Goal: Information Seeking & Learning: Learn about a topic

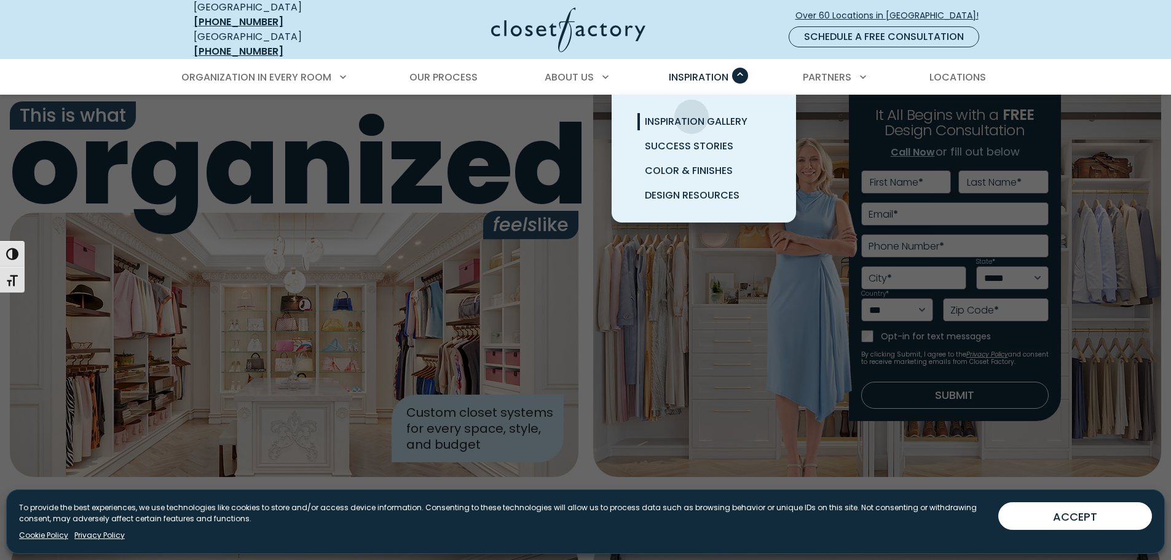
click at [691, 114] on span "Inspiration Gallery" at bounding box center [696, 121] width 103 height 14
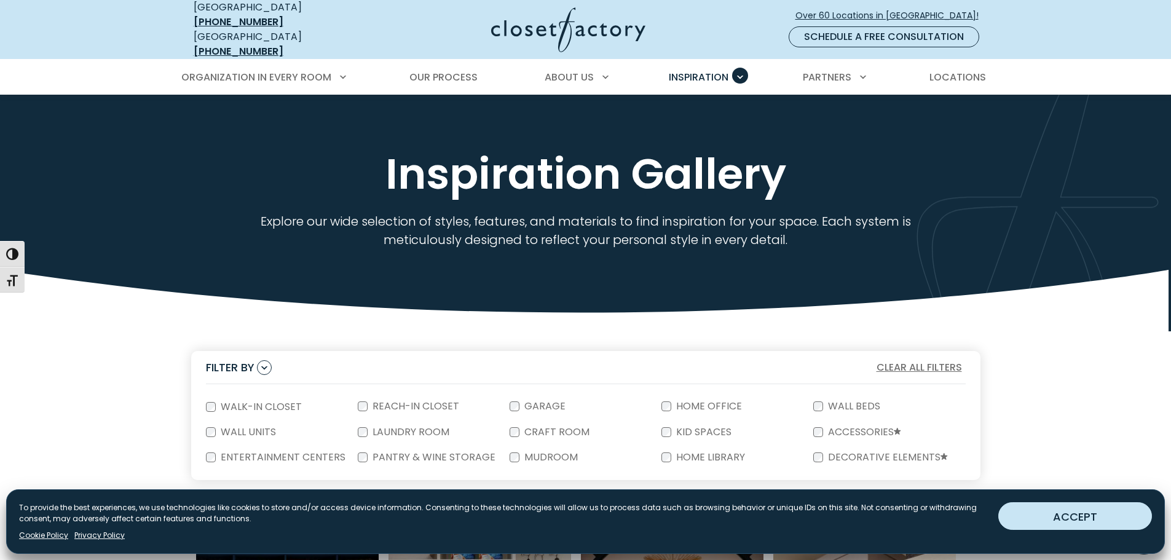
click at [1036, 519] on button "ACCEPT" at bounding box center [1075, 516] width 154 height 28
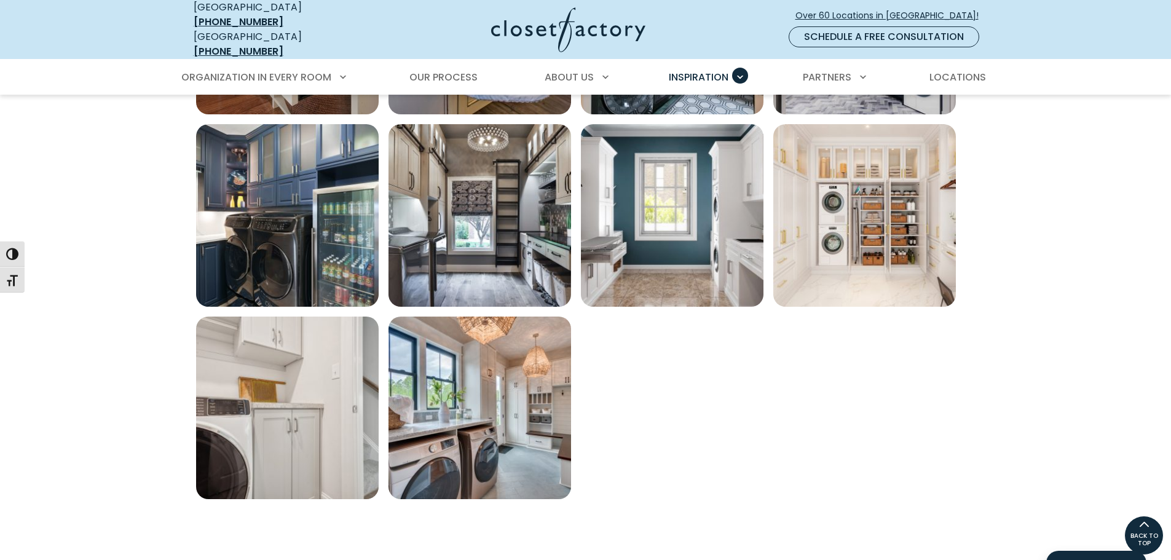
scroll to position [795, 0]
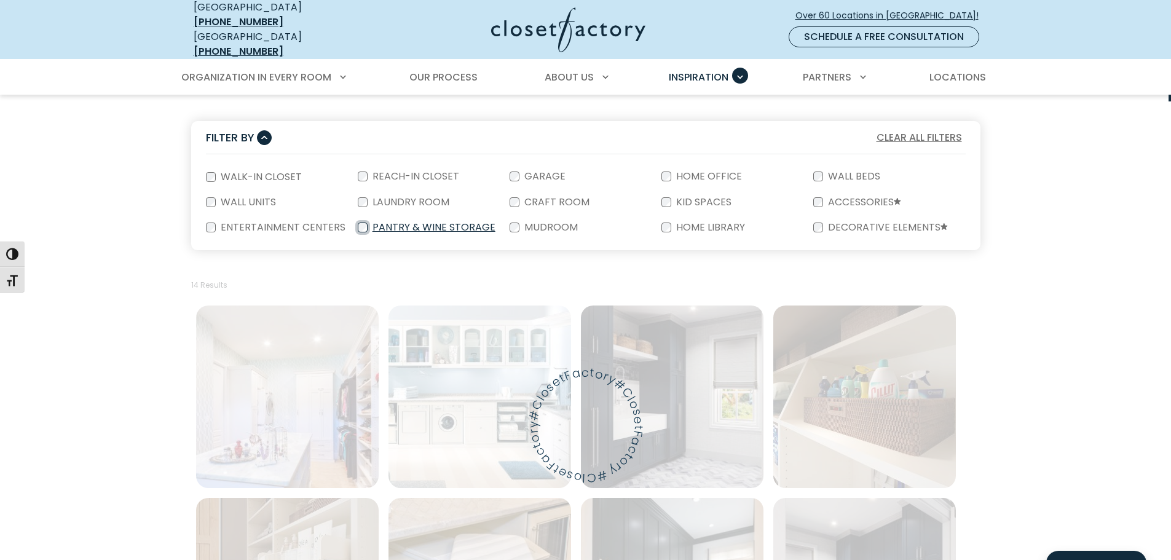
click at [362, 215] on div "Pantry & Wine Storage" at bounding box center [434, 227] width 152 height 25
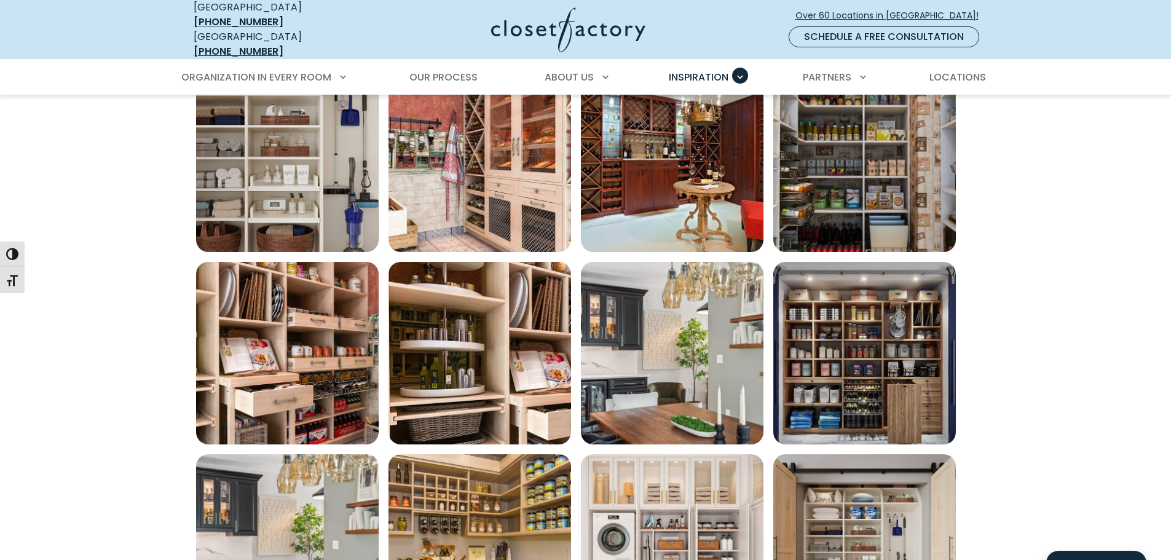
scroll to position [467, 0]
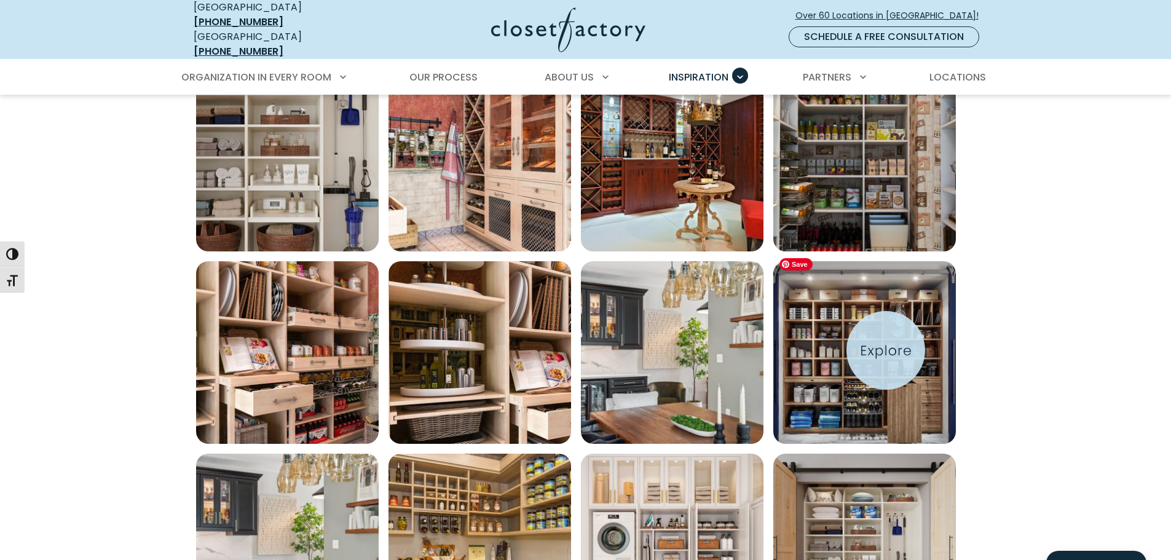
click at [886, 350] on img "Open inspiration gallery to preview enlarged image" at bounding box center [864, 352] width 183 height 183
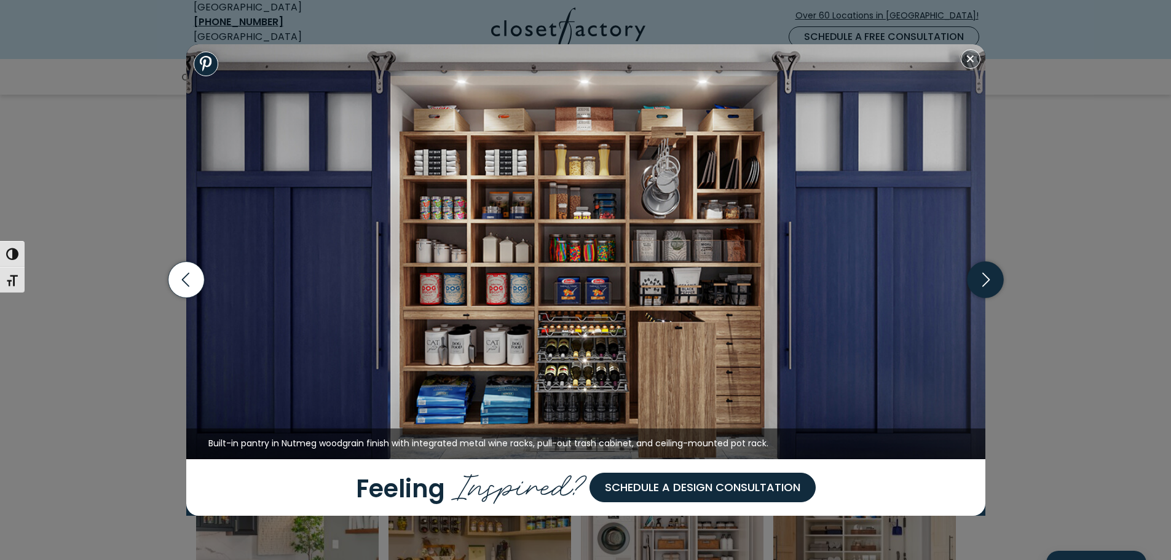
click at [984, 282] on icon "button" at bounding box center [985, 280] width 36 height 36
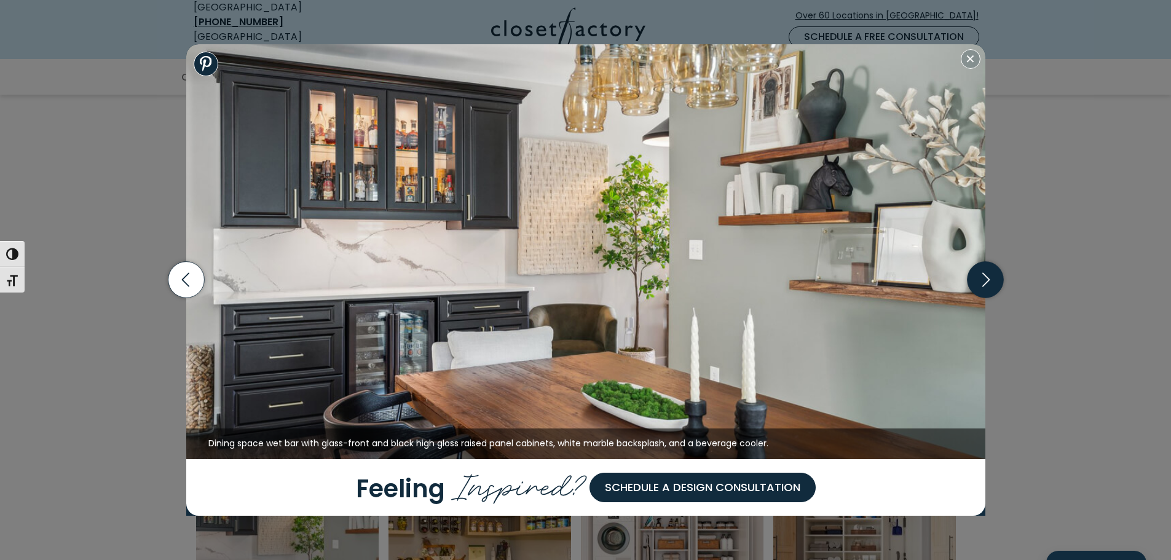
click at [984, 282] on icon "button" at bounding box center [985, 280] width 36 height 36
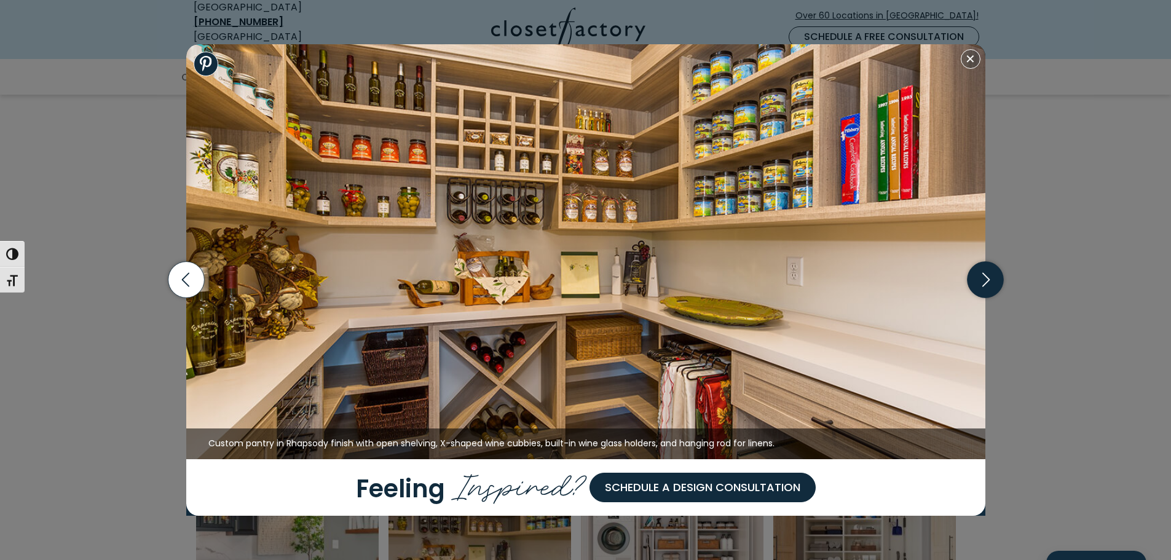
click at [988, 281] on icon "button" at bounding box center [985, 280] width 7 height 14
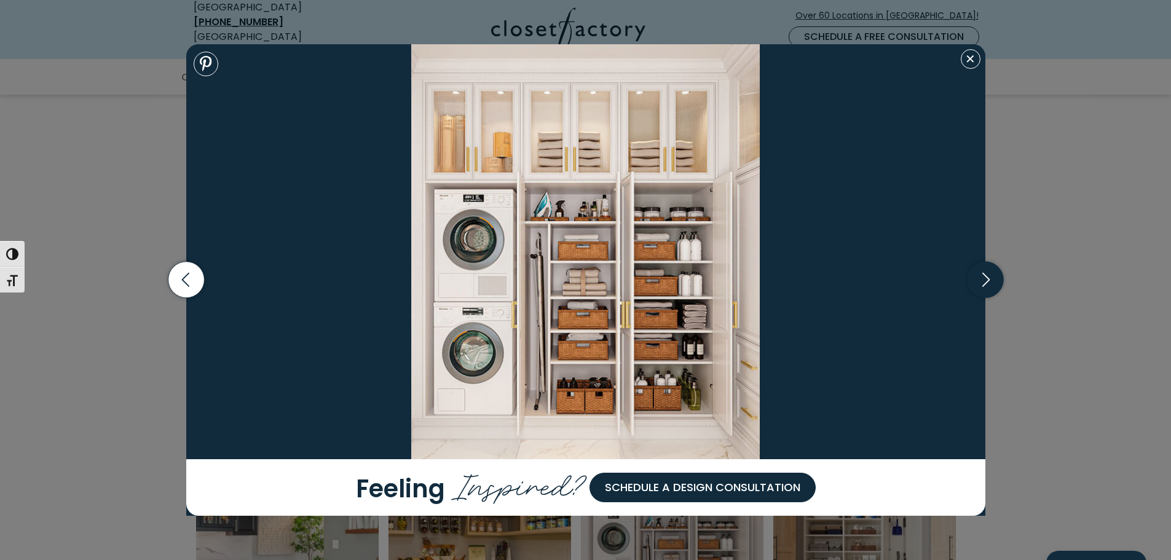
click at [988, 281] on icon "button" at bounding box center [985, 280] width 7 height 14
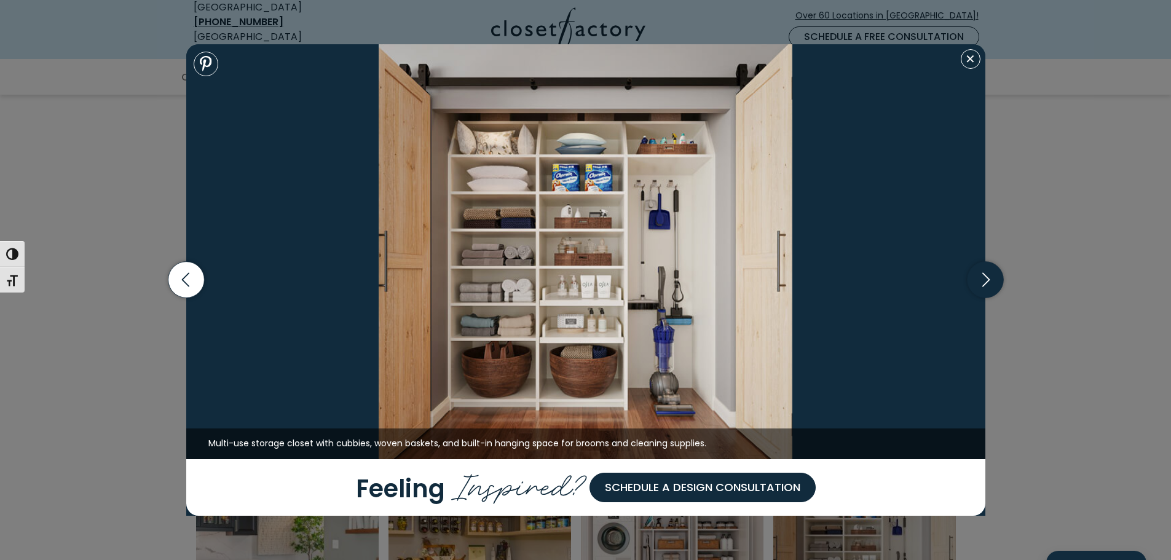
click at [988, 281] on icon "button" at bounding box center [985, 280] width 7 height 14
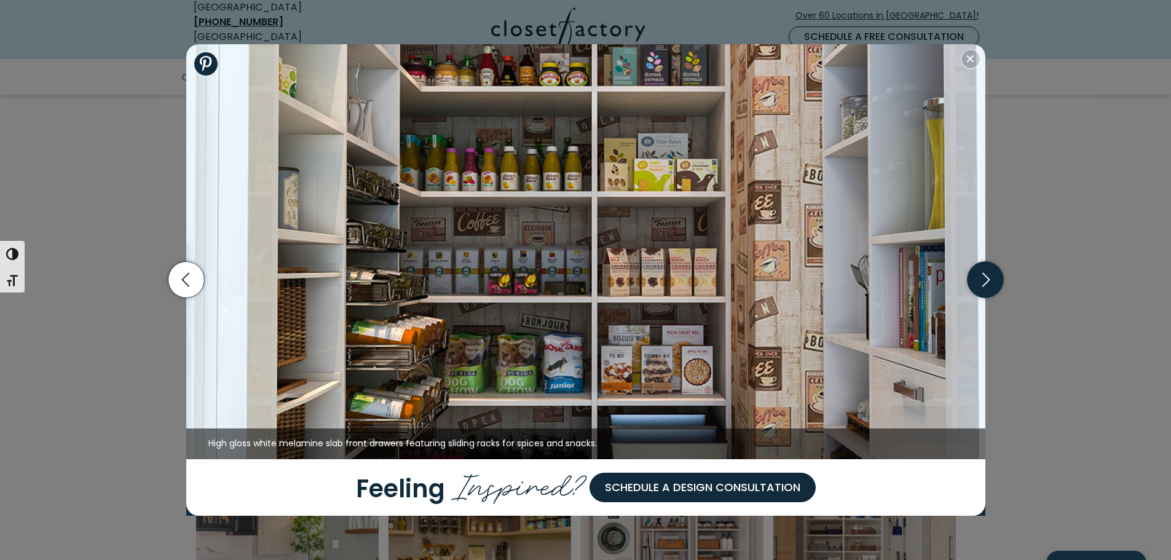
click at [988, 281] on icon "button" at bounding box center [985, 280] width 7 height 14
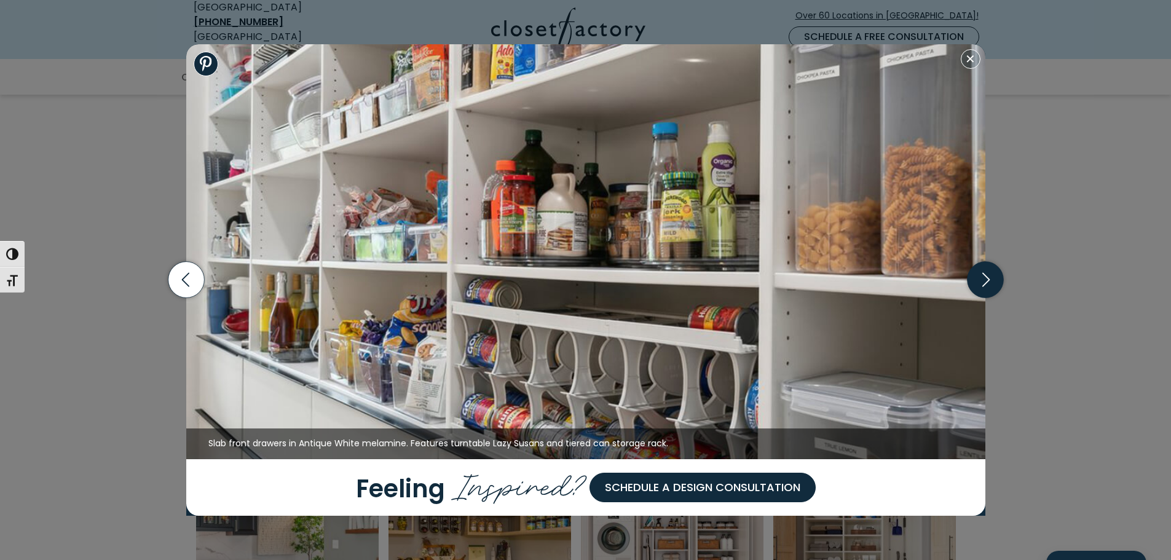
click at [988, 281] on icon "button" at bounding box center [985, 280] width 7 height 14
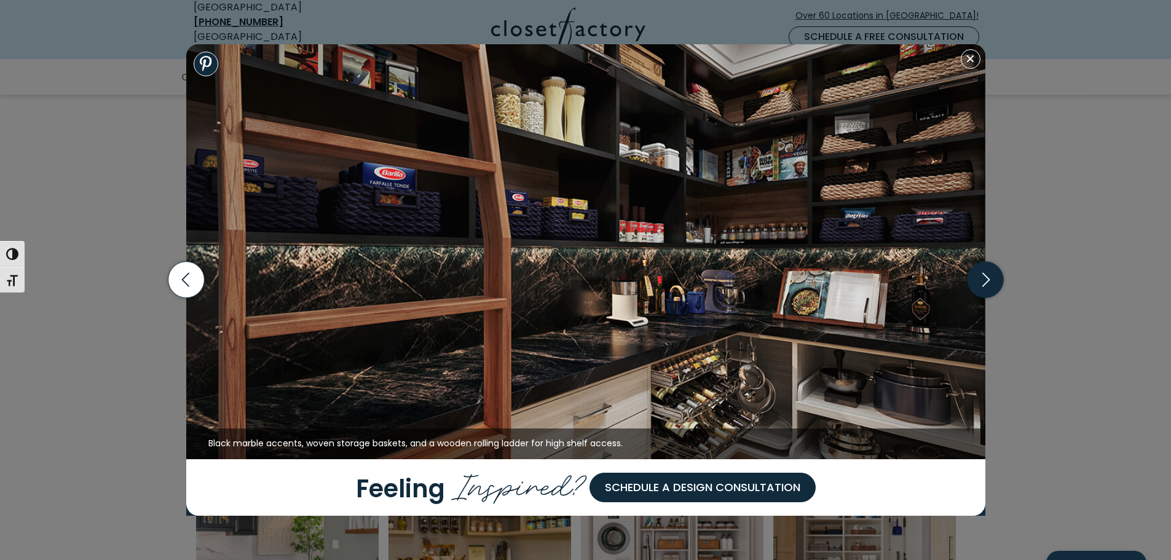
click at [988, 281] on icon "button" at bounding box center [985, 280] width 7 height 14
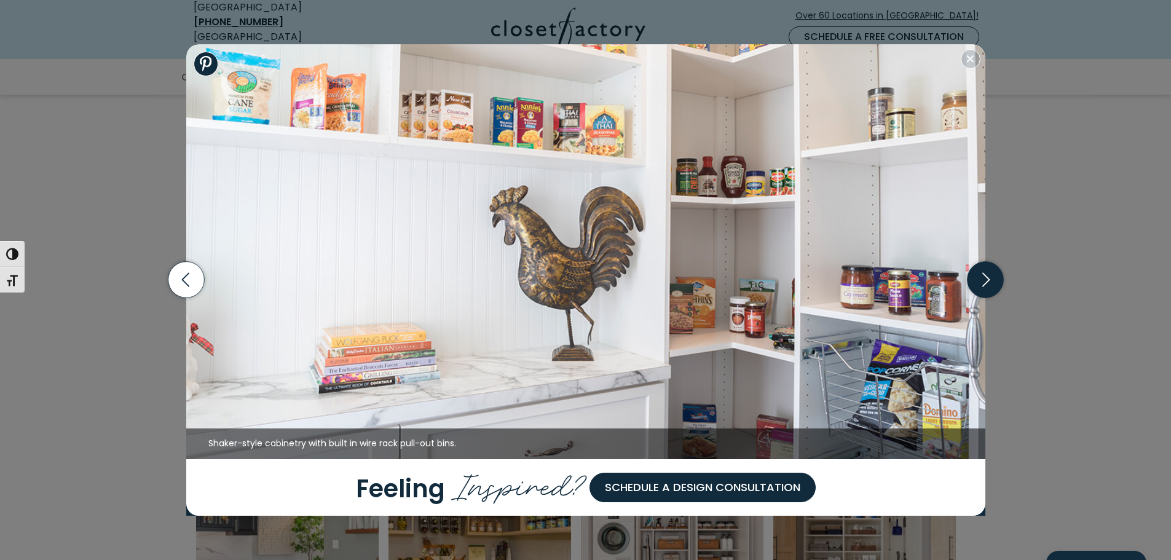
click at [988, 281] on icon "button" at bounding box center [985, 280] width 7 height 14
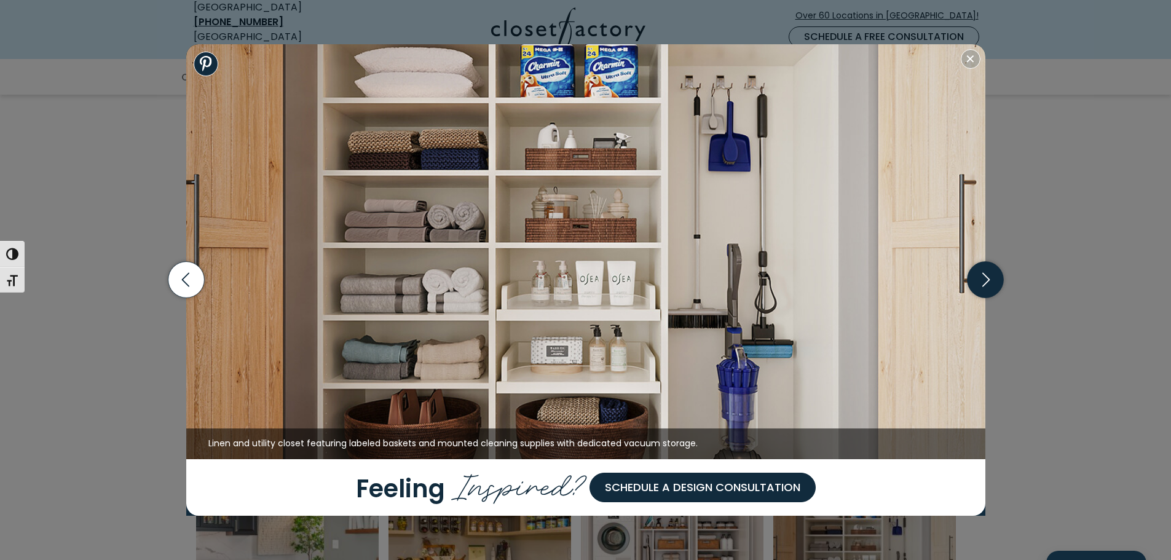
click at [988, 281] on icon "button" at bounding box center [985, 280] width 7 height 14
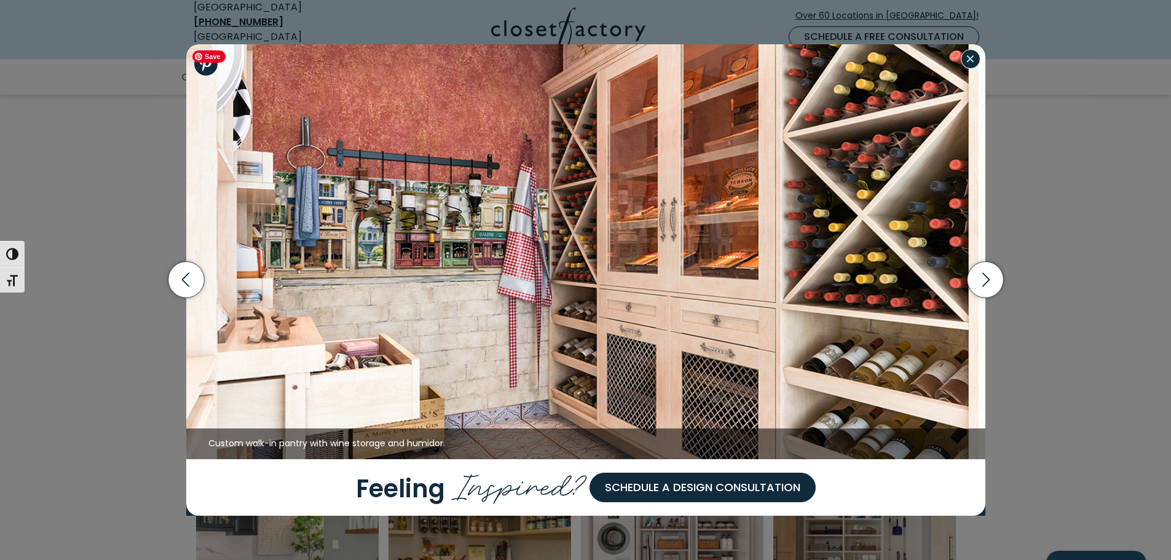
click at [967, 61] on button "Close modal" at bounding box center [971, 59] width 20 height 20
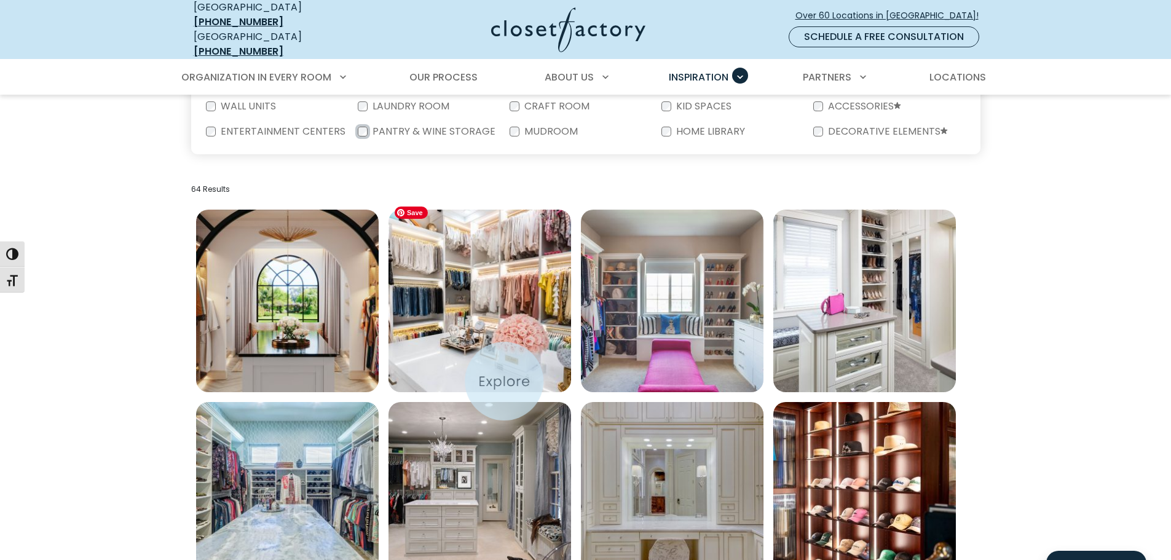
scroll to position [326, 0]
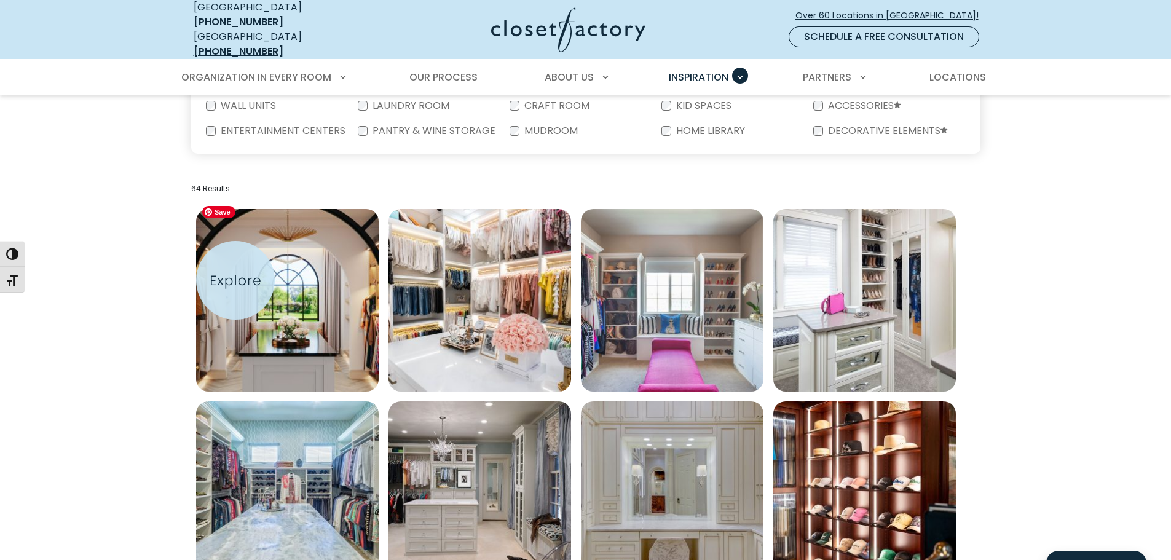
click at [235, 280] on img "Open inspiration gallery to preview enlarged image" at bounding box center [287, 300] width 183 height 183
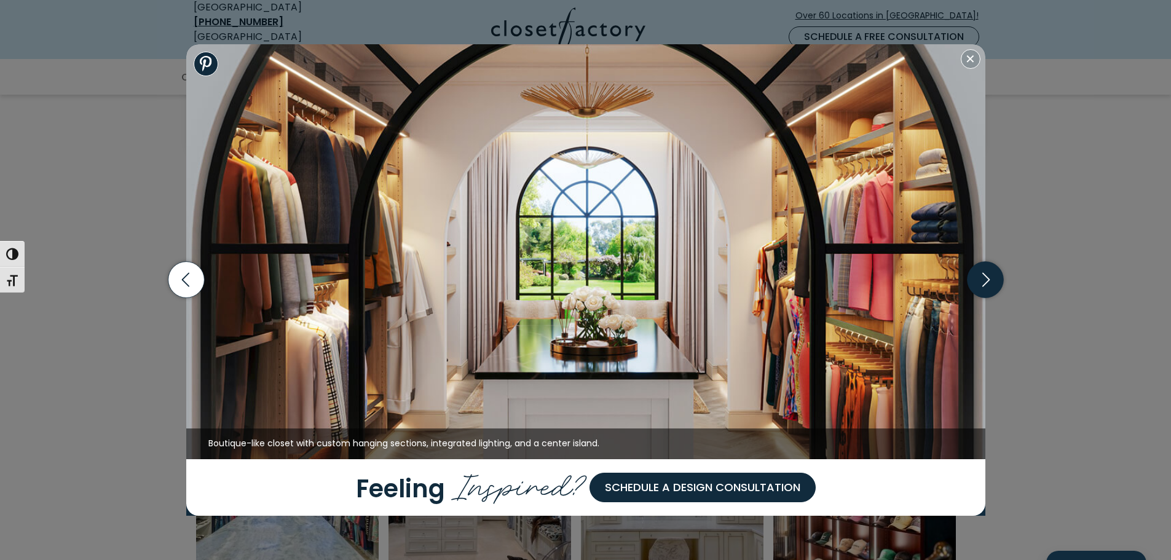
click at [988, 278] on icon "button" at bounding box center [985, 280] width 7 height 14
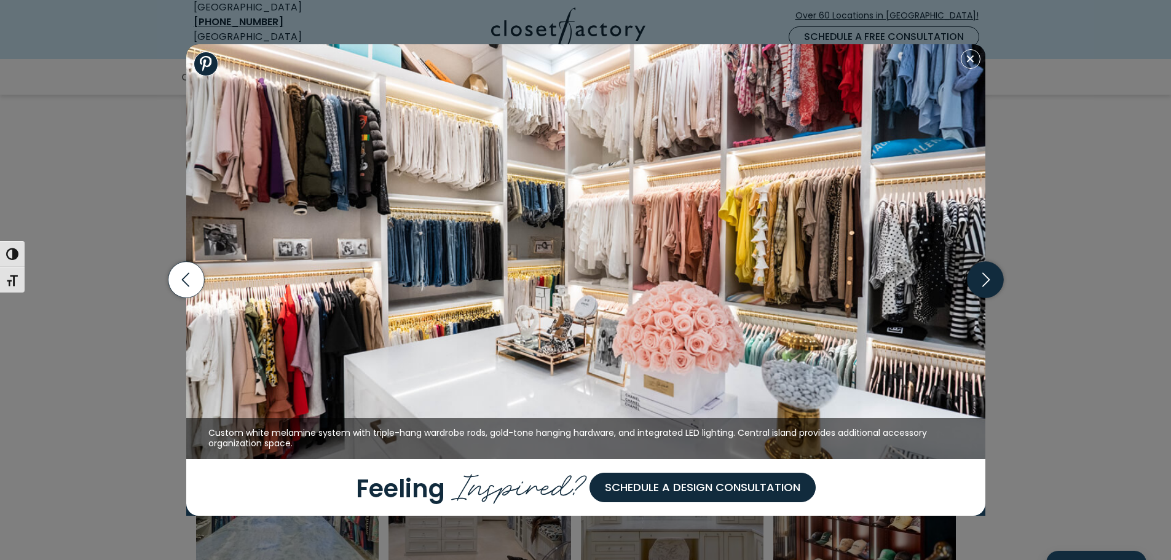
click at [988, 278] on icon "button" at bounding box center [985, 280] width 7 height 14
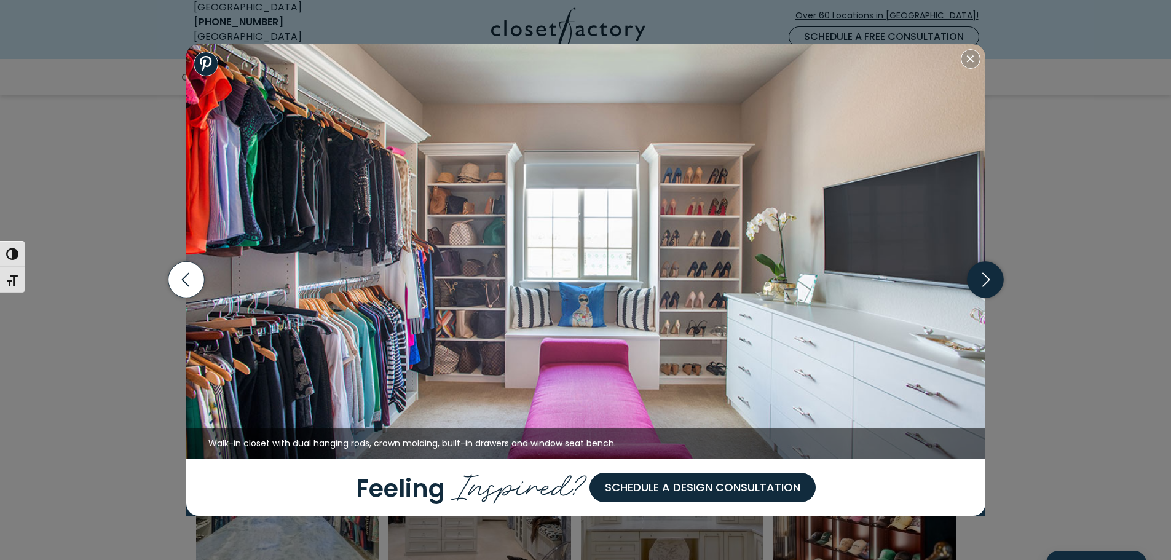
click at [988, 278] on icon "button" at bounding box center [985, 280] width 7 height 14
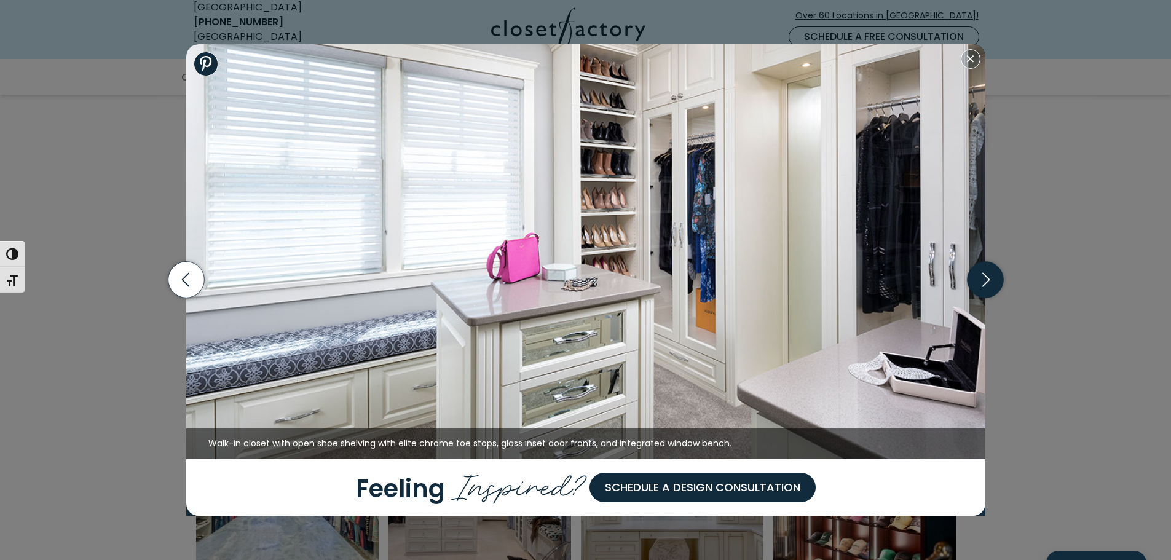
click at [988, 278] on icon "button" at bounding box center [985, 280] width 7 height 14
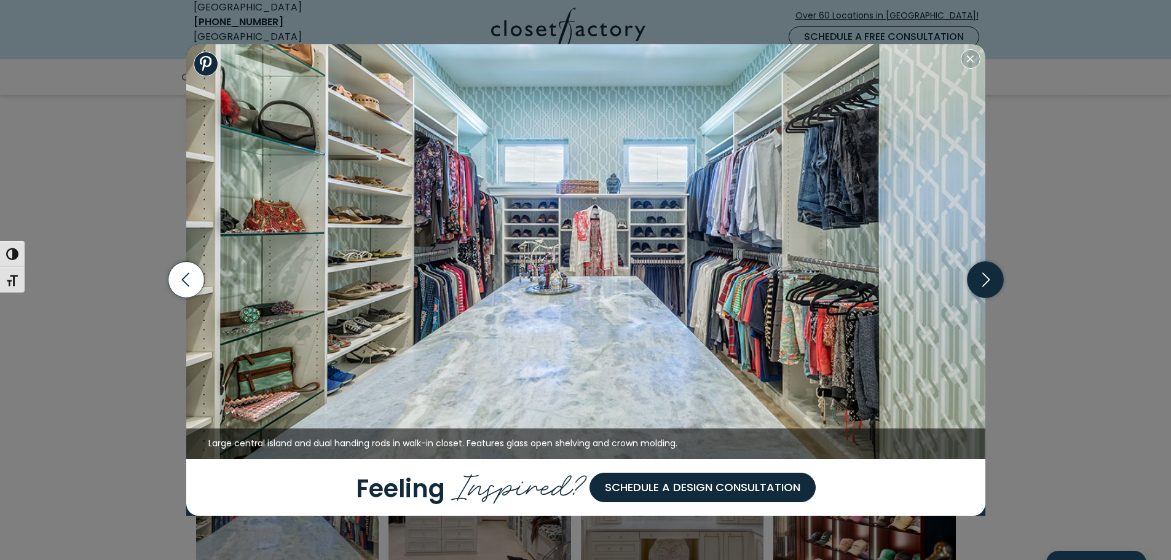
click at [988, 278] on icon "button" at bounding box center [985, 280] width 7 height 14
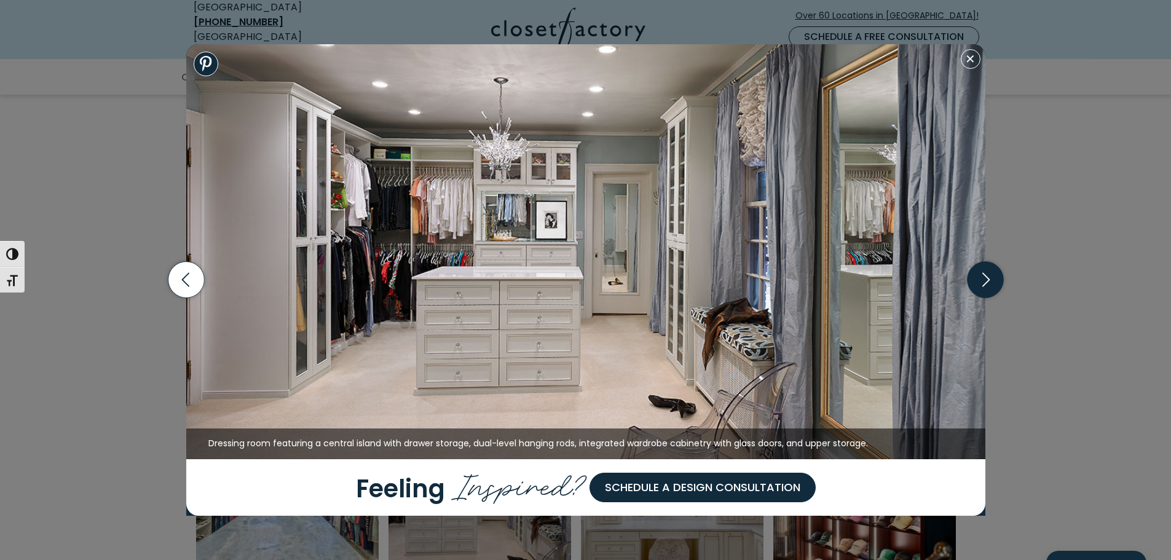
click at [988, 278] on icon "button" at bounding box center [985, 280] width 7 height 14
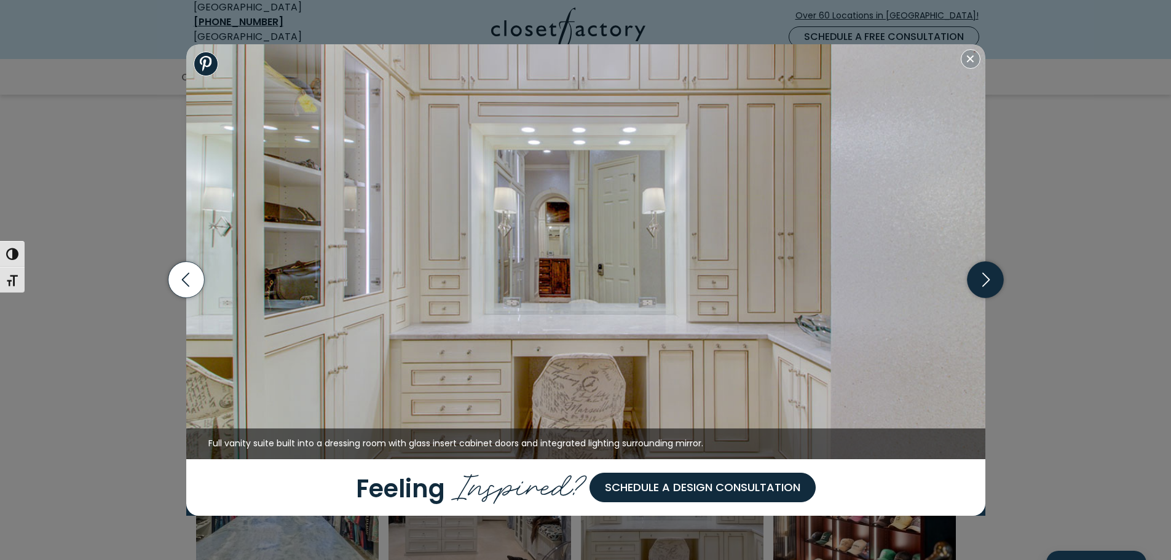
click at [988, 278] on icon "button" at bounding box center [985, 280] width 7 height 14
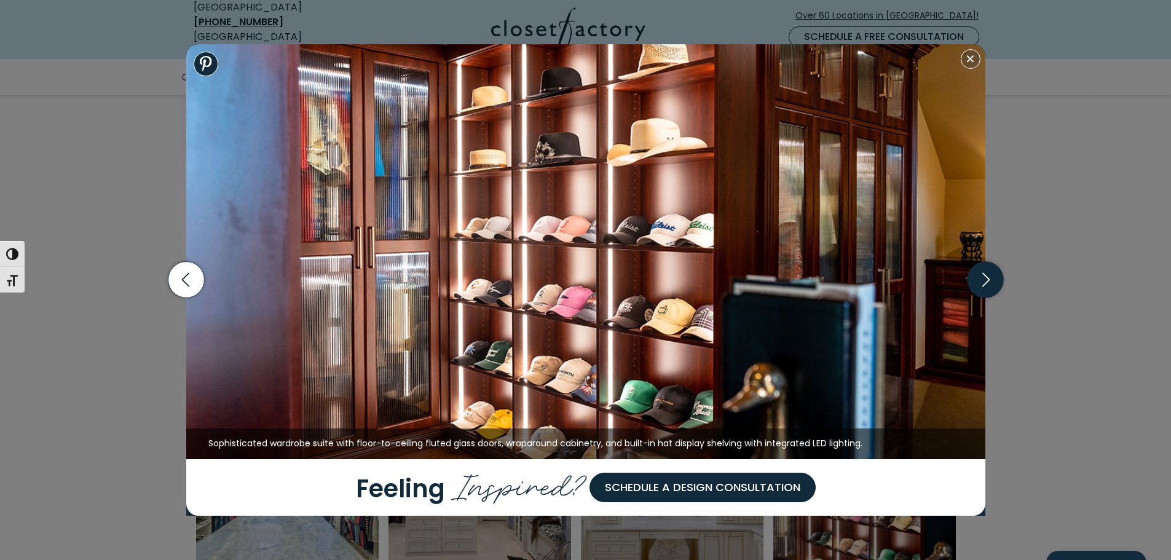
click at [988, 278] on icon "button" at bounding box center [985, 280] width 7 height 14
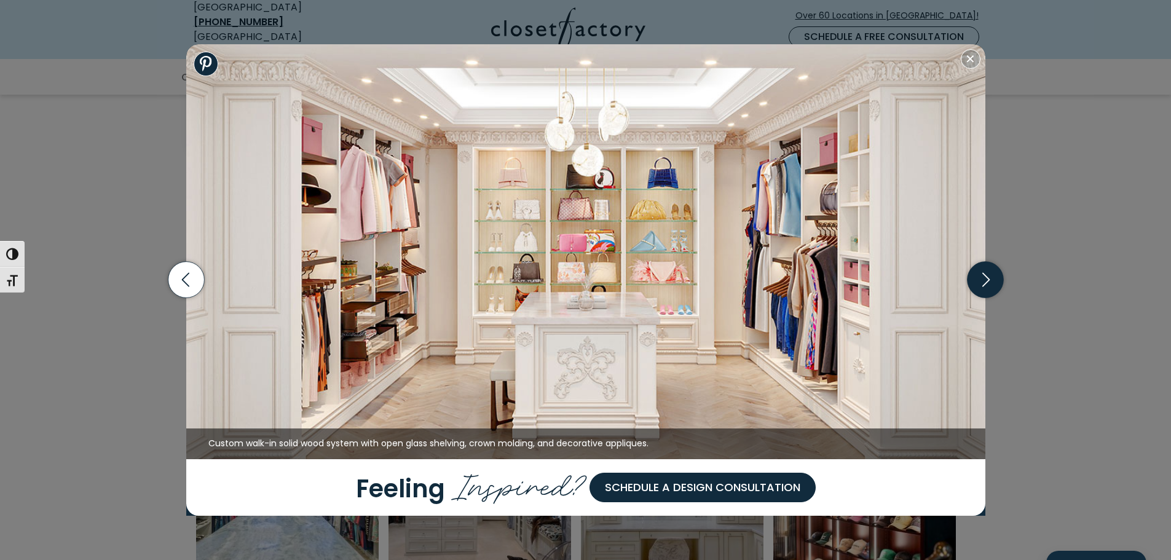
click at [988, 278] on icon "button" at bounding box center [985, 280] width 7 height 14
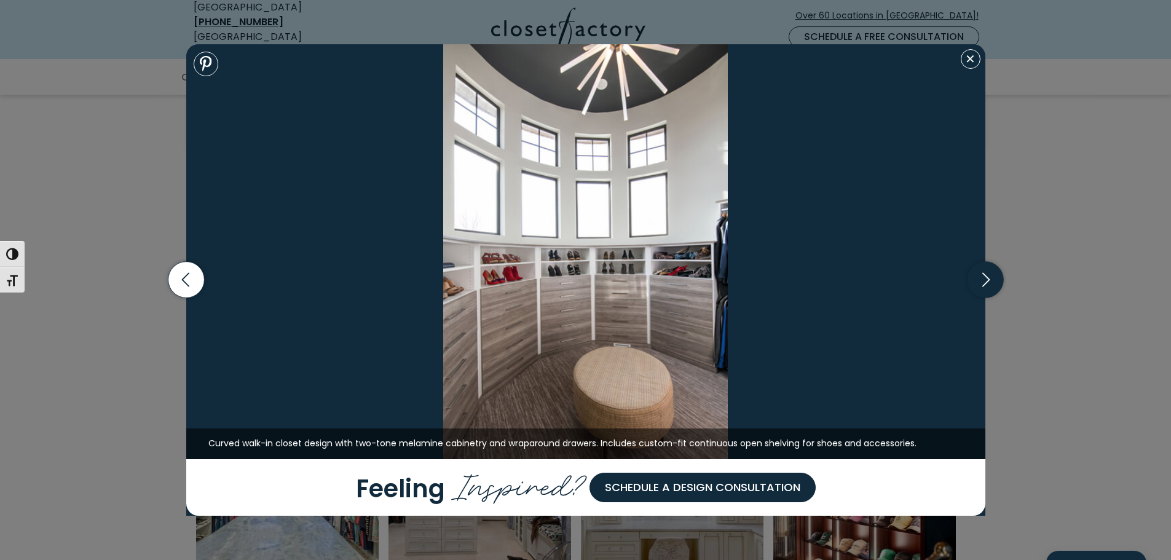
click at [988, 278] on icon "button" at bounding box center [985, 280] width 7 height 14
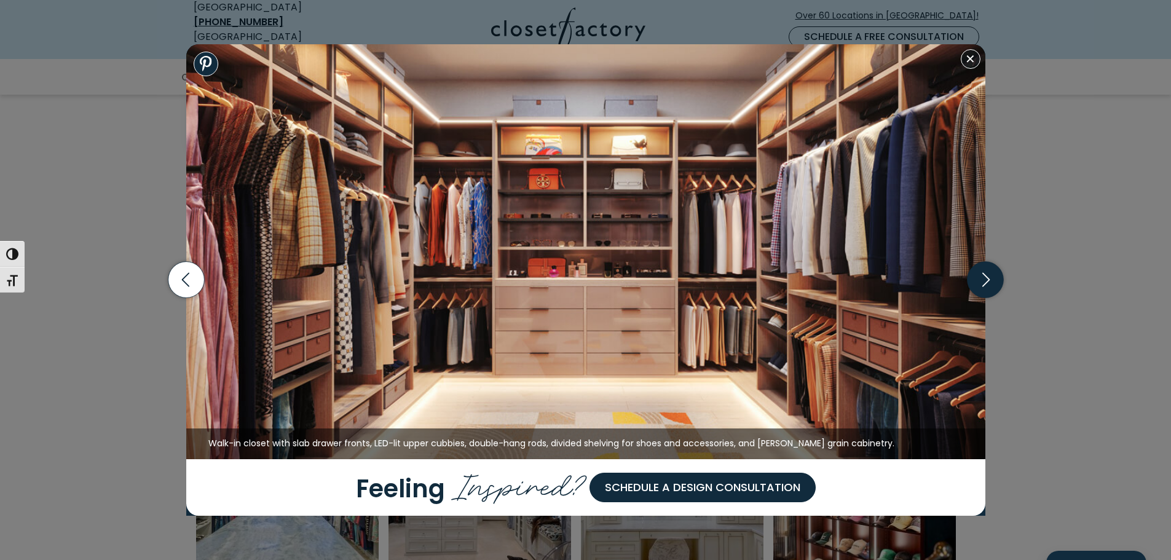
click at [988, 278] on icon "button" at bounding box center [985, 280] width 7 height 14
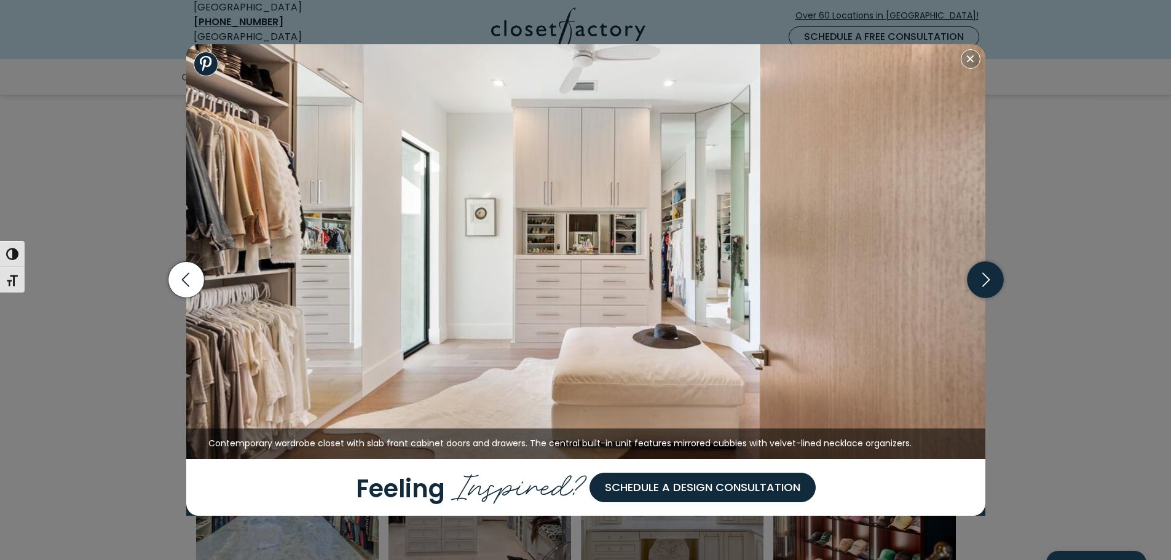
click at [988, 278] on icon "button" at bounding box center [985, 280] width 7 height 14
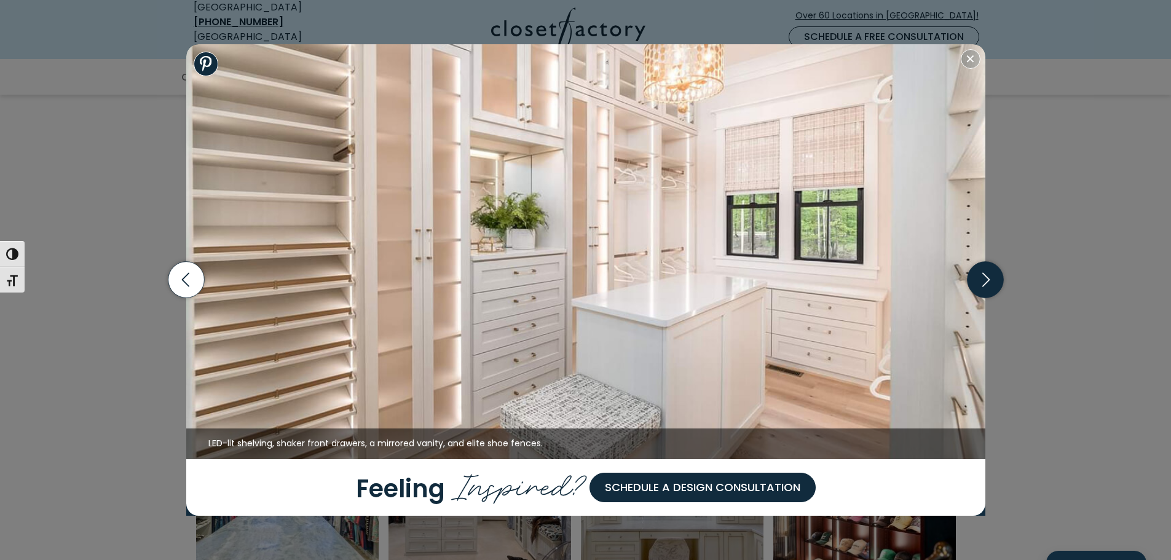
click at [988, 278] on icon "button" at bounding box center [985, 280] width 7 height 14
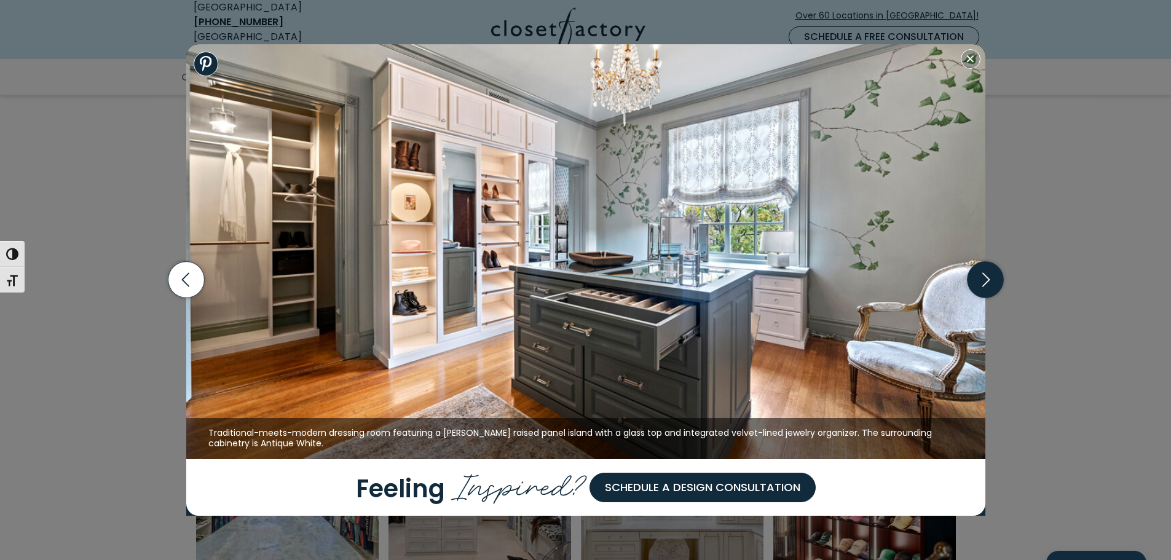
click at [988, 278] on icon "button" at bounding box center [985, 280] width 7 height 14
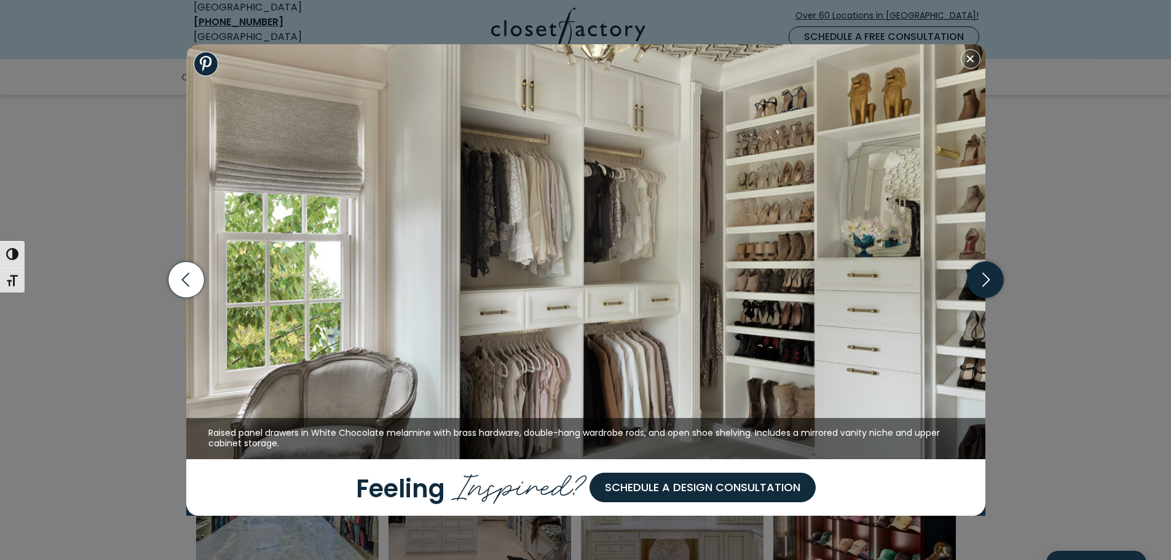
click at [988, 278] on icon "button" at bounding box center [985, 280] width 7 height 14
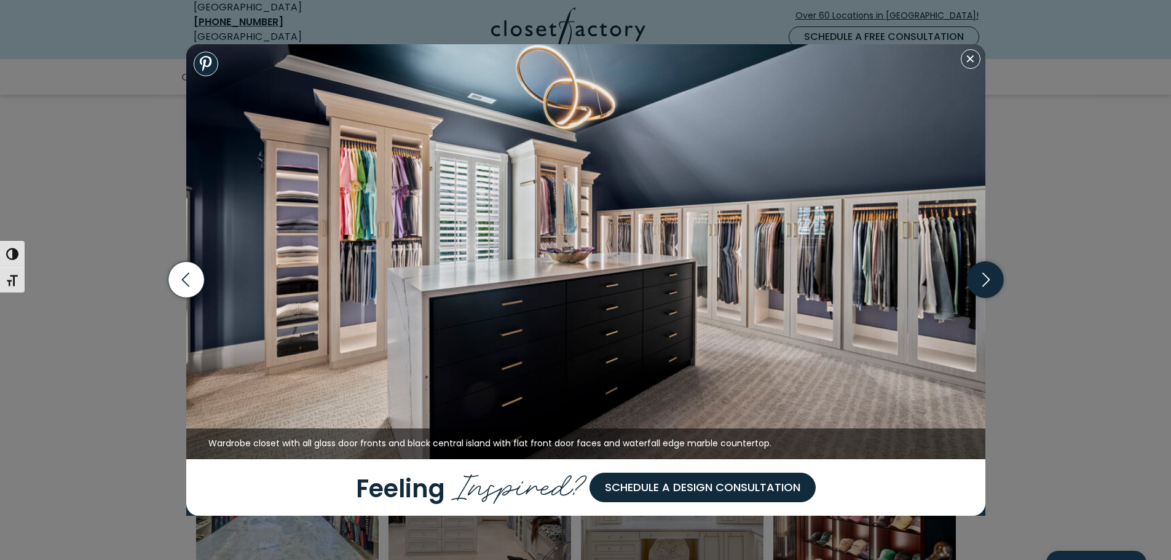
click at [988, 278] on icon "button" at bounding box center [985, 280] width 7 height 14
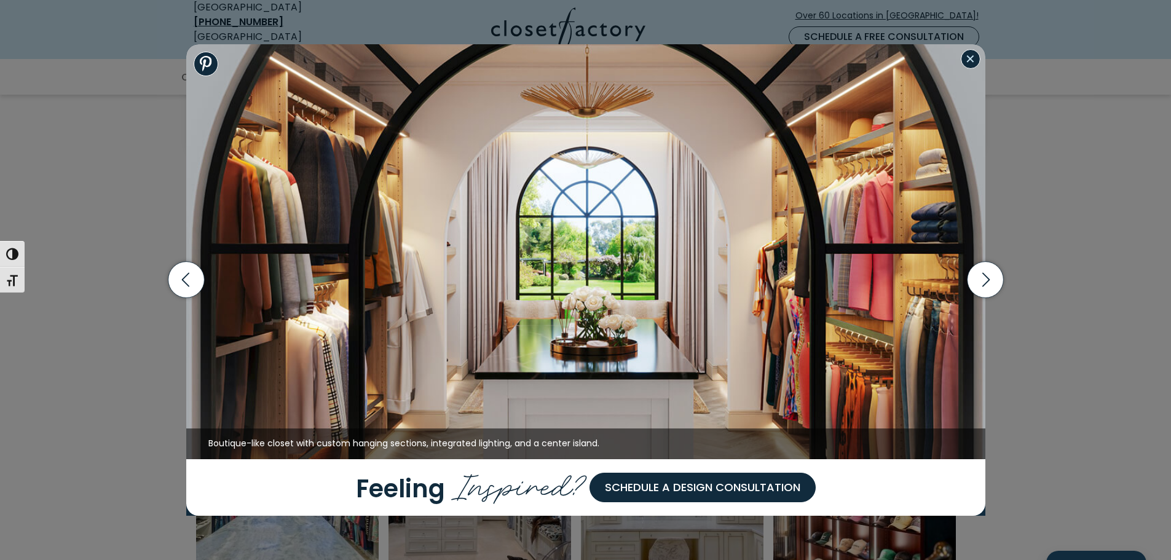
click at [967, 56] on button "Close modal" at bounding box center [971, 59] width 20 height 20
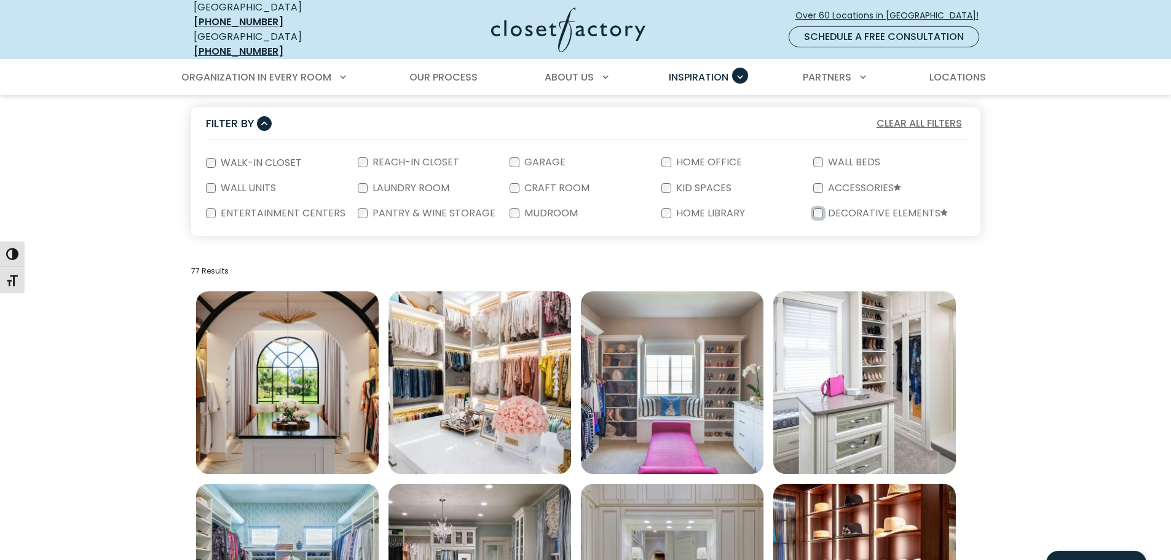
scroll to position [245, 0]
click at [870, 208] on label "Decorative Elements" at bounding box center [886, 213] width 127 height 10
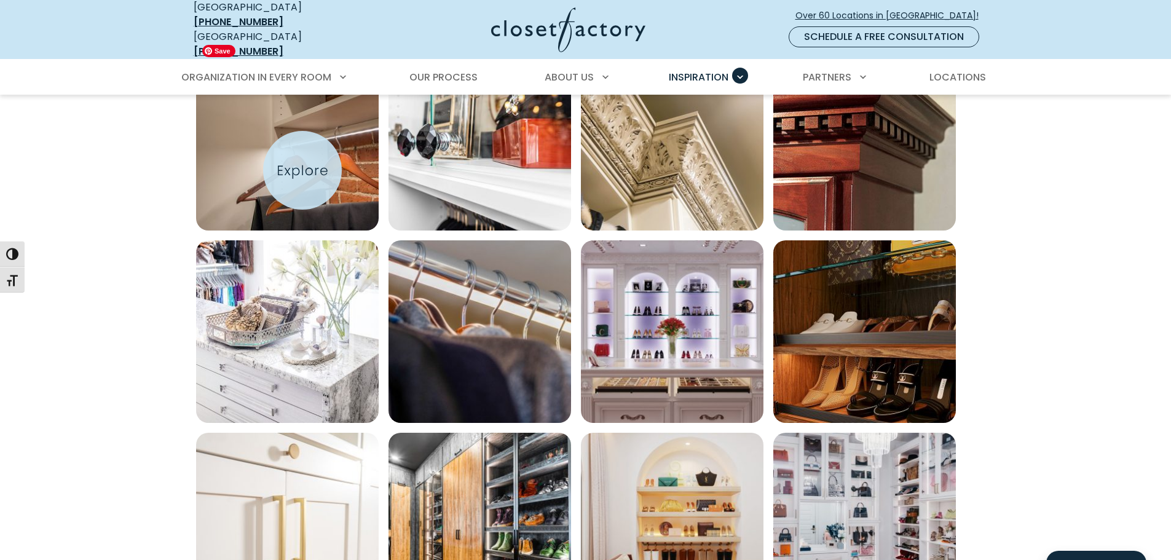
click at [302, 170] on img "Open inspiration gallery to preview enlarged image" at bounding box center [287, 139] width 183 height 183
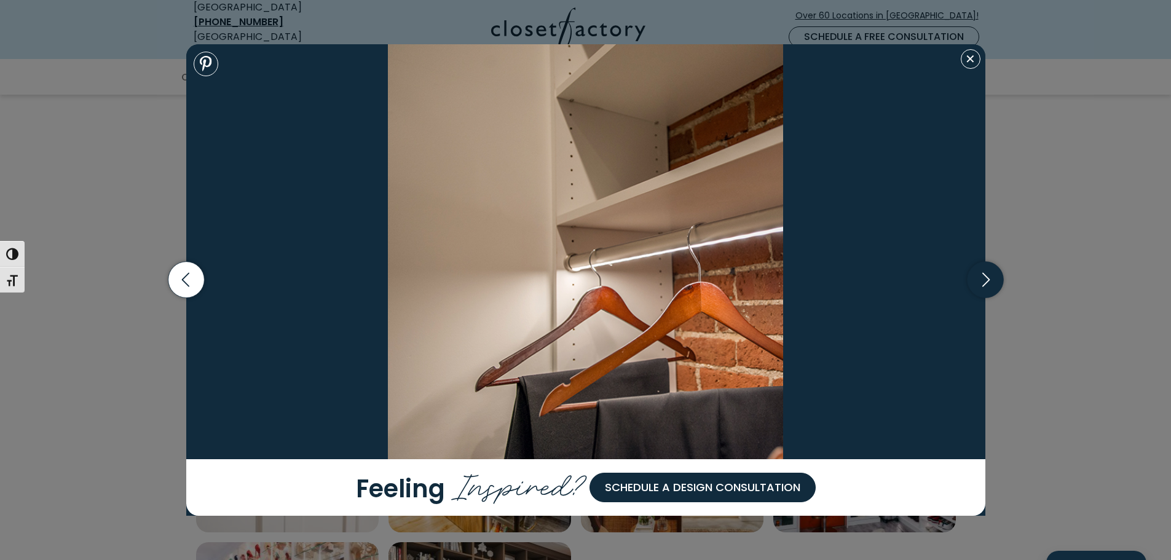
scroll to position [571, 0]
click at [983, 278] on icon "button" at bounding box center [985, 280] width 36 height 36
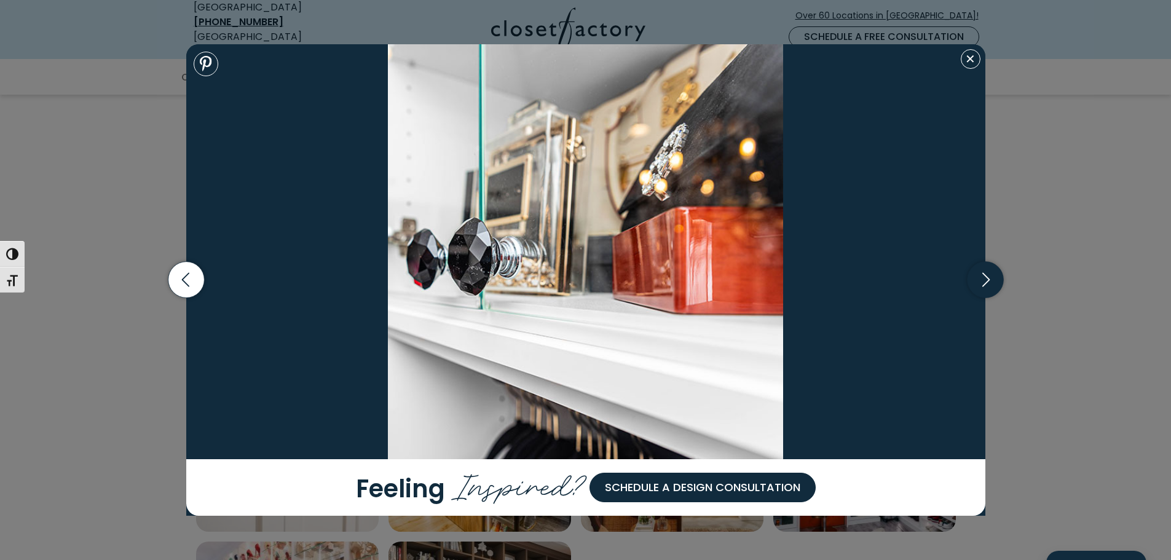
click at [983, 278] on icon "button" at bounding box center [985, 280] width 36 height 36
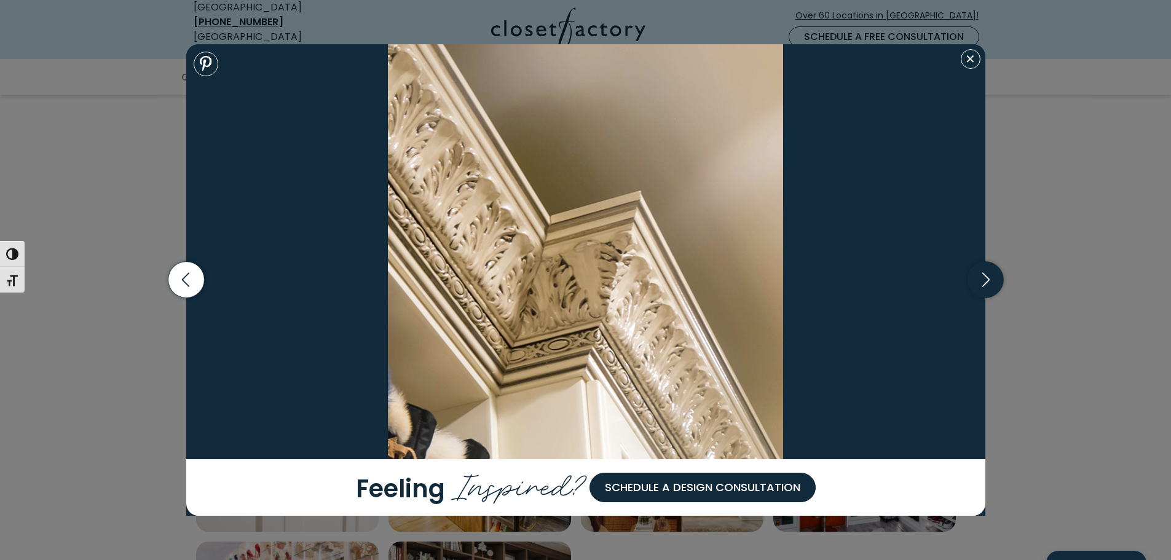
click at [983, 278] on icon "button" at bounding box center [985, 280] width 36 height 36
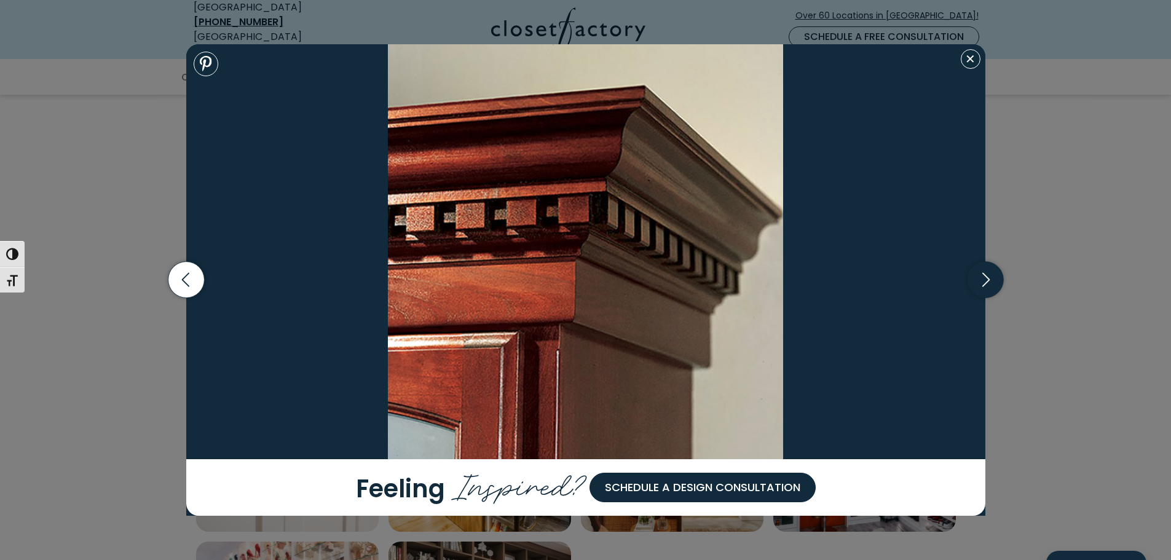
click at [983, 278] on icon "button" at bounding box center [985, 280] width 36 height 36
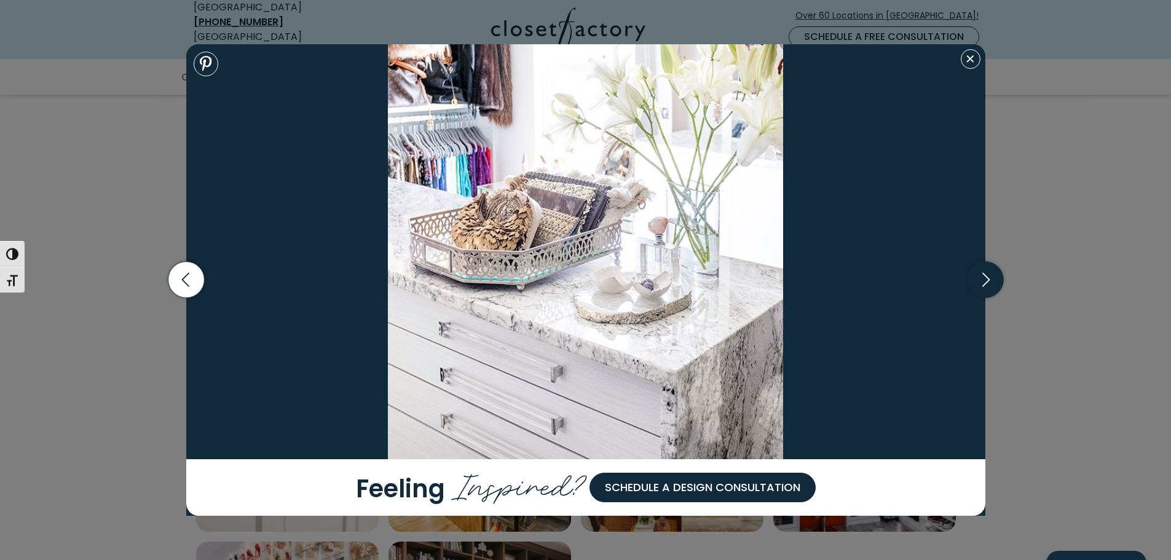
click at [983, 278] on icon "button" at bounding box center [985, 280] width 36 height 36
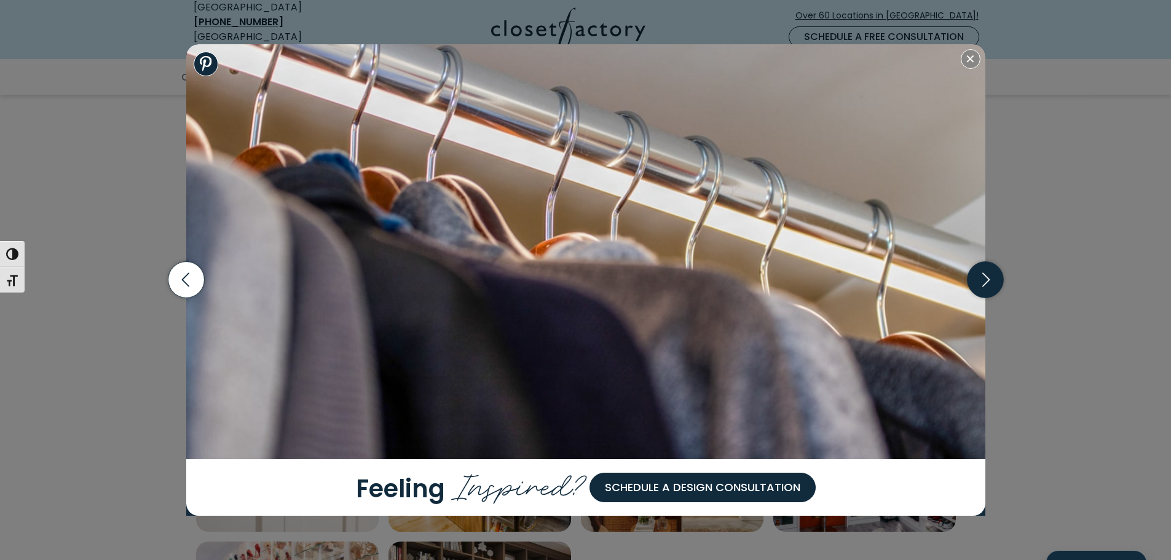
click at [983, 278] on icon "button" at bounding box center [985, 280] width 36 height 36
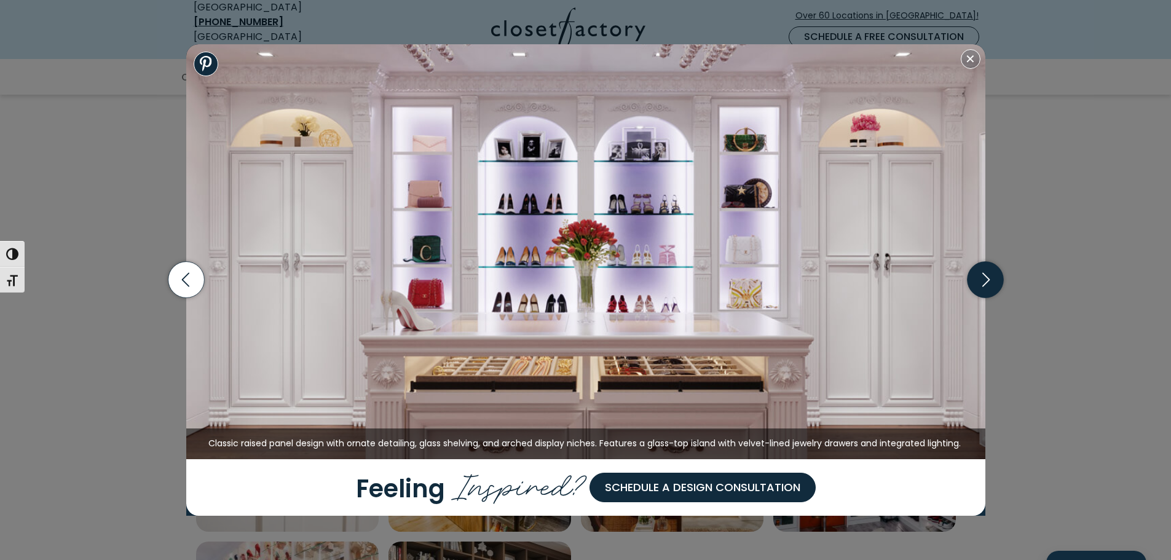
click at [983, 278] on icon "button" at bounding box center [985, 280] width 36 height 36
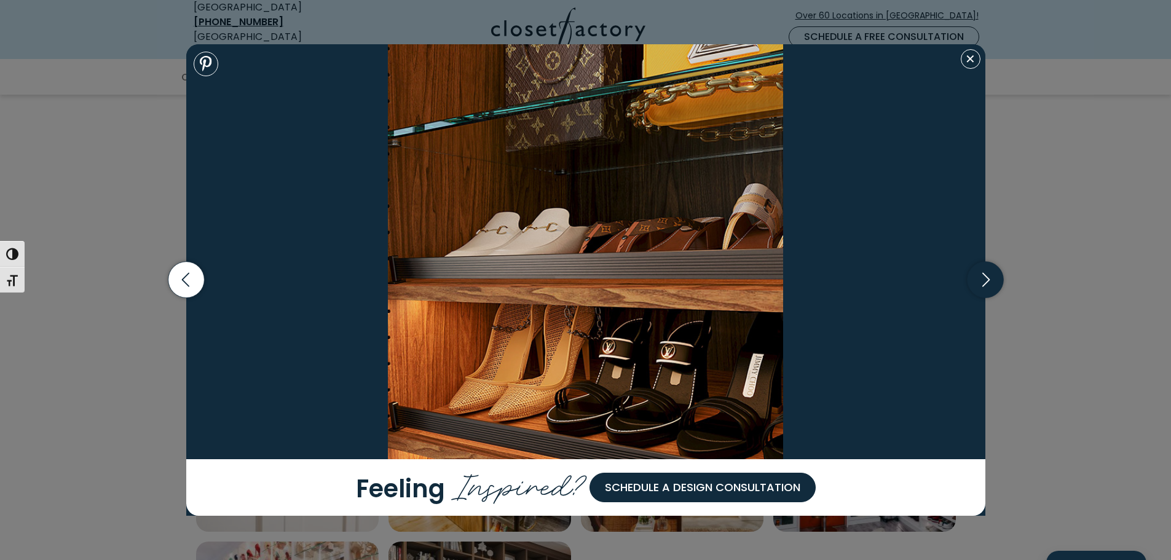
click at [983, 278] on icon "button" at bounding box center [985, 280] width 36 height 36
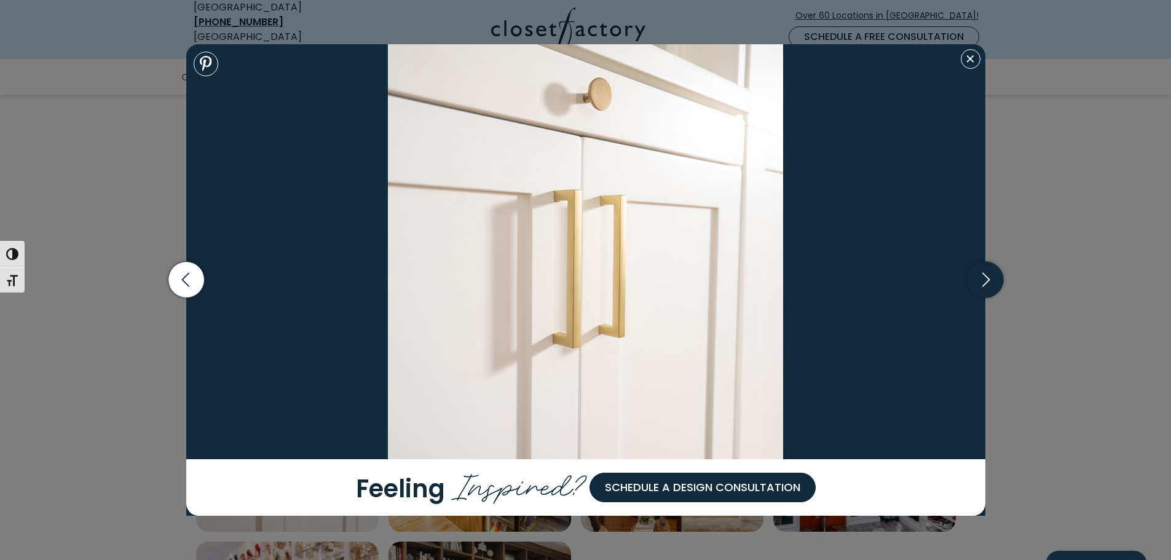
click at [983, 278] on icon "button" at bounding box center [985, 280] width 36 height 36
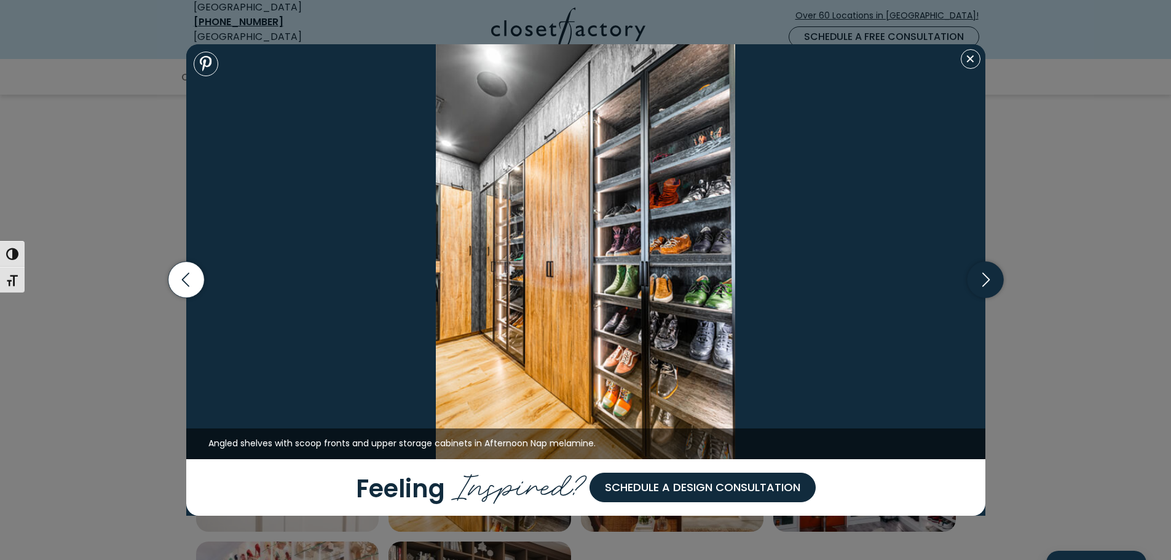
click at [983, 278] on icon "button" at bounding box center [985, 280] width 36 height 36
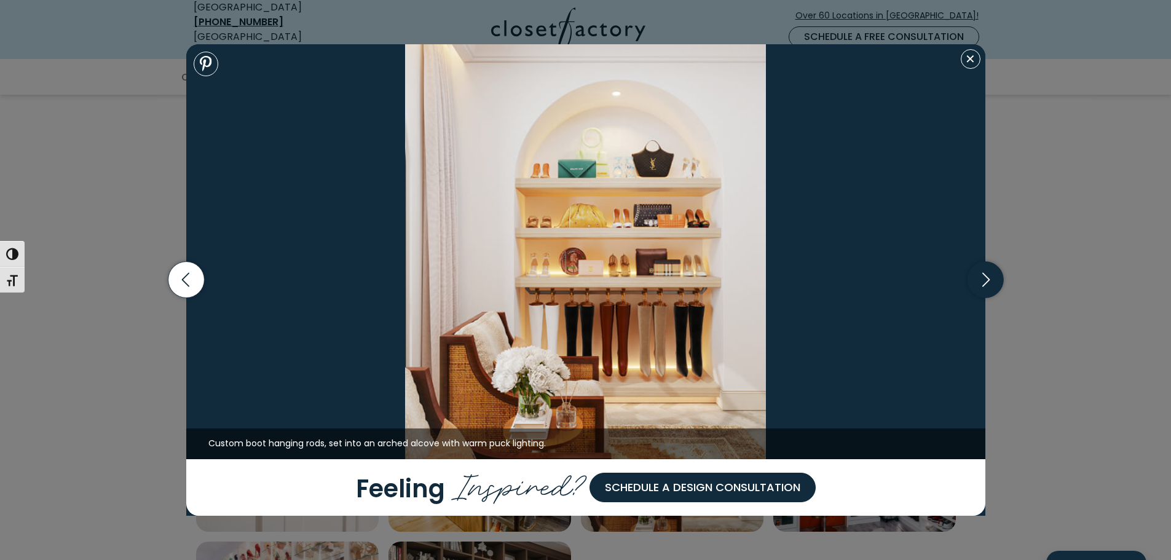
click at [983, 278] on icon "button" at bounding box center [985, 280] width 36 height 36
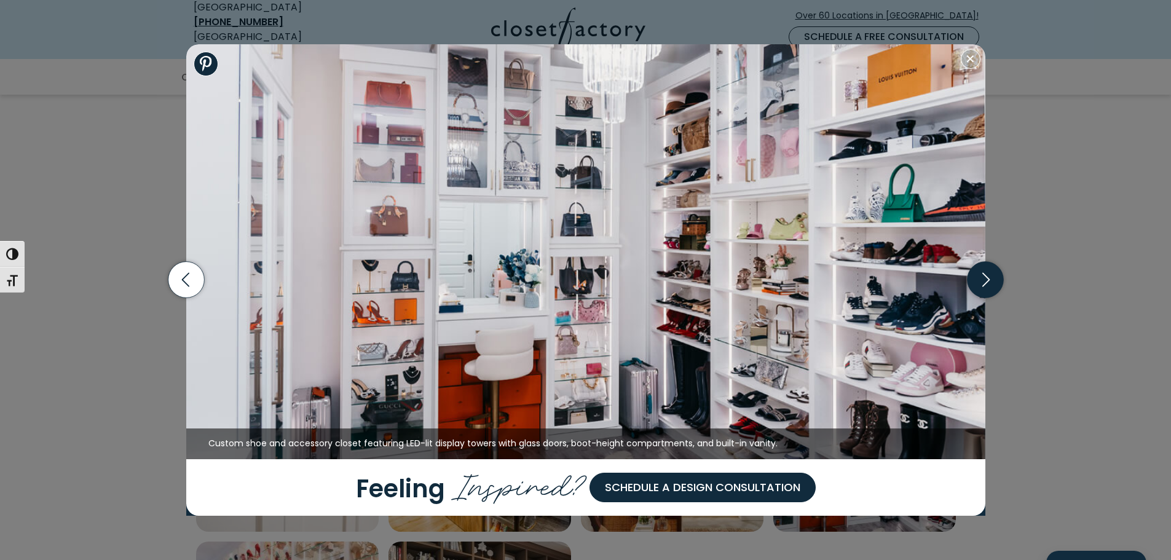
click at [984, 278] on icon "button" at bounding box center [985, 280] width 36 height 36
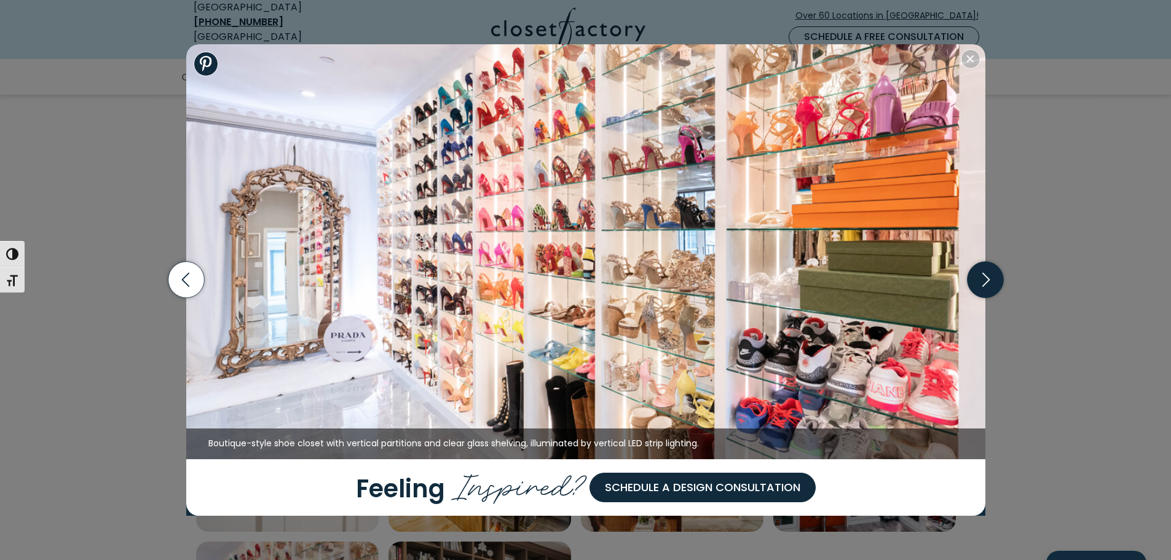
click at [984, 278] on icon "button" at bounding box center [985, 280] width 36 height 36
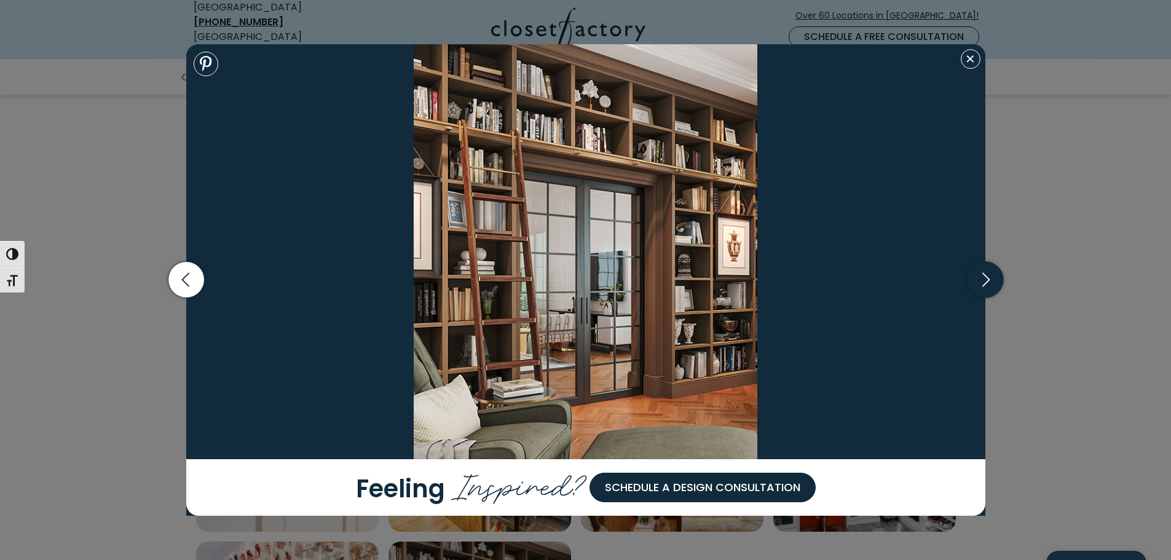
click at [984, 278] on icon "button" at bounding box center [985, 280] width 36 height 36
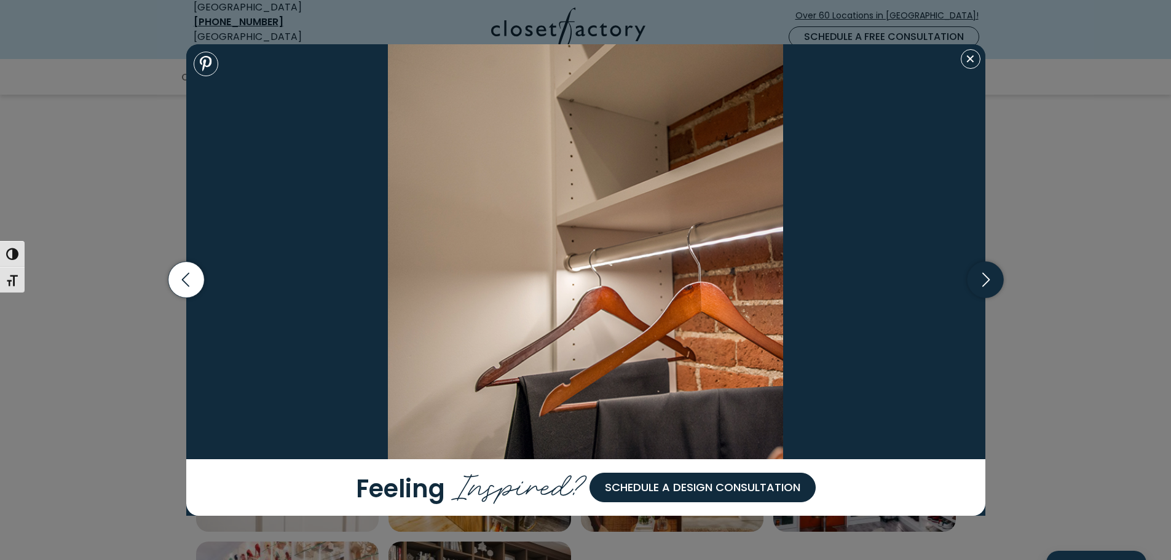
click at [984, 278] on icon "button" at bounding box center [985, 280] width 36 height 36
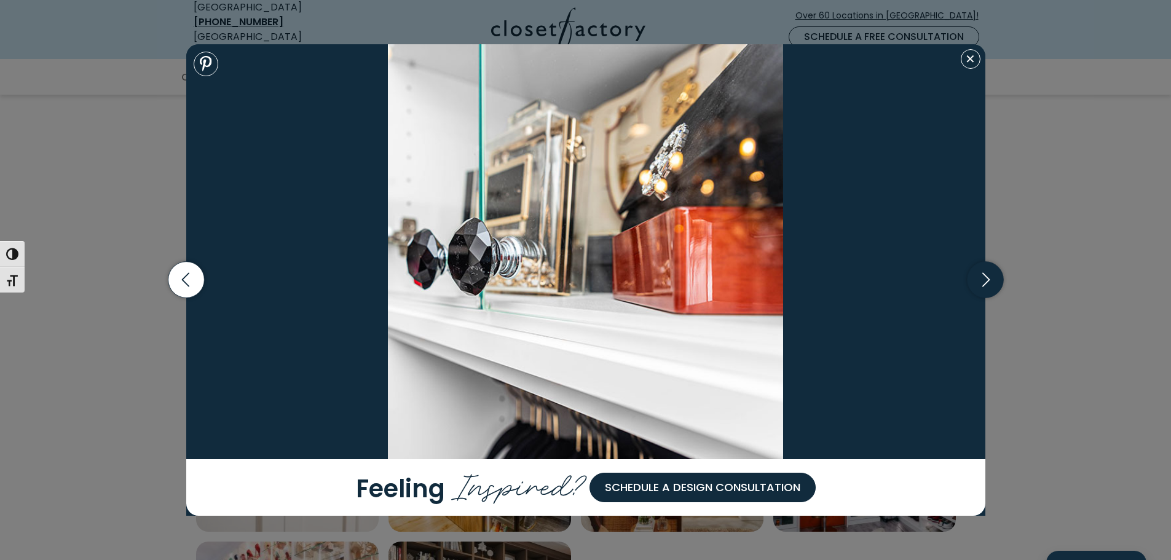
click at [984, 278] on icon "button" at bounding box center [985, 280] width 36 height 36
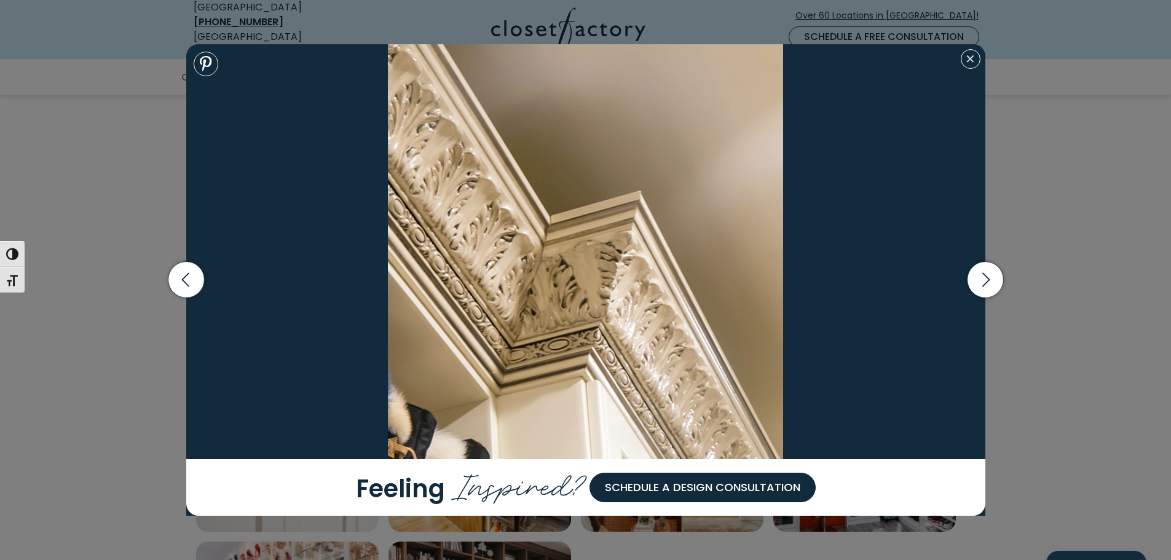
click at [971, 59] on button "Close modal" at bounding box center [971, 59] width 20 height 20
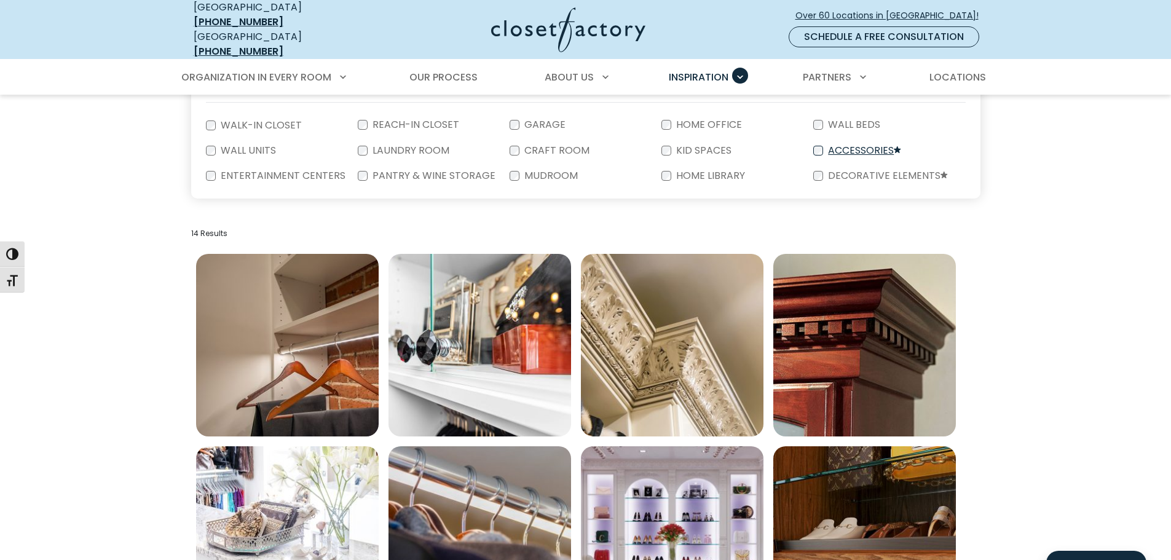
scroll to position [281, 0]
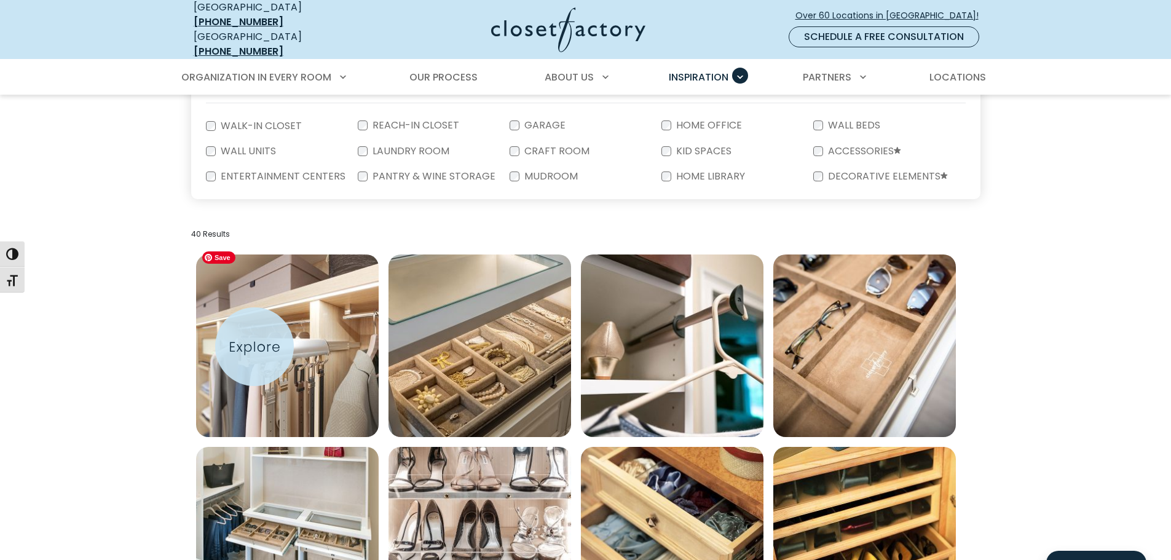
click at [254, 347] on img "Open inspiration gallery to preview enlarged image" at bounding box center [287, 345] width 183 height 183
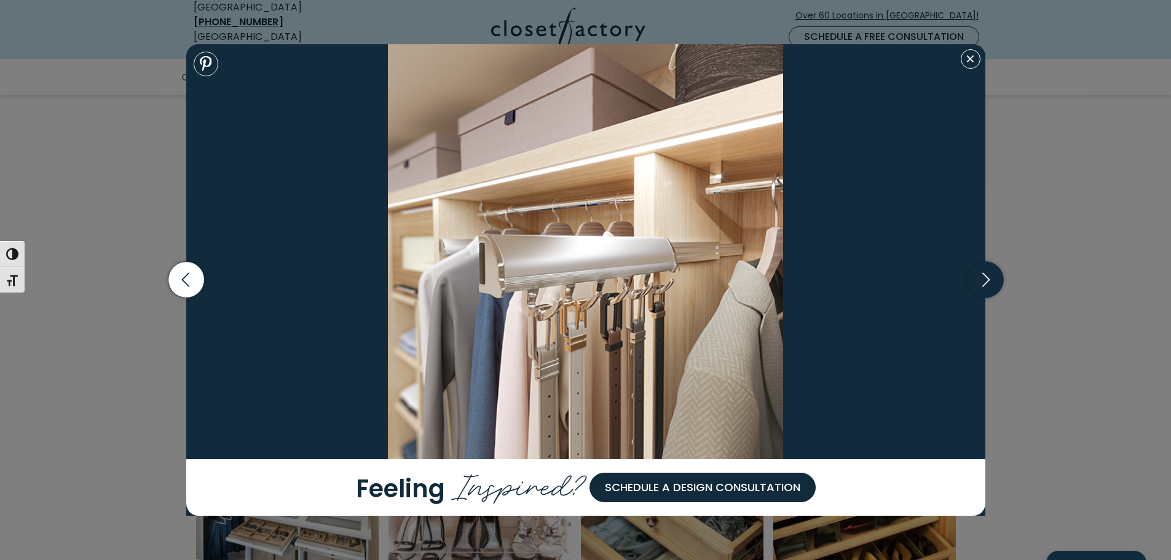
click at [983, 278] on icon "button" at bounding box center [985, 280] width 36 height 36
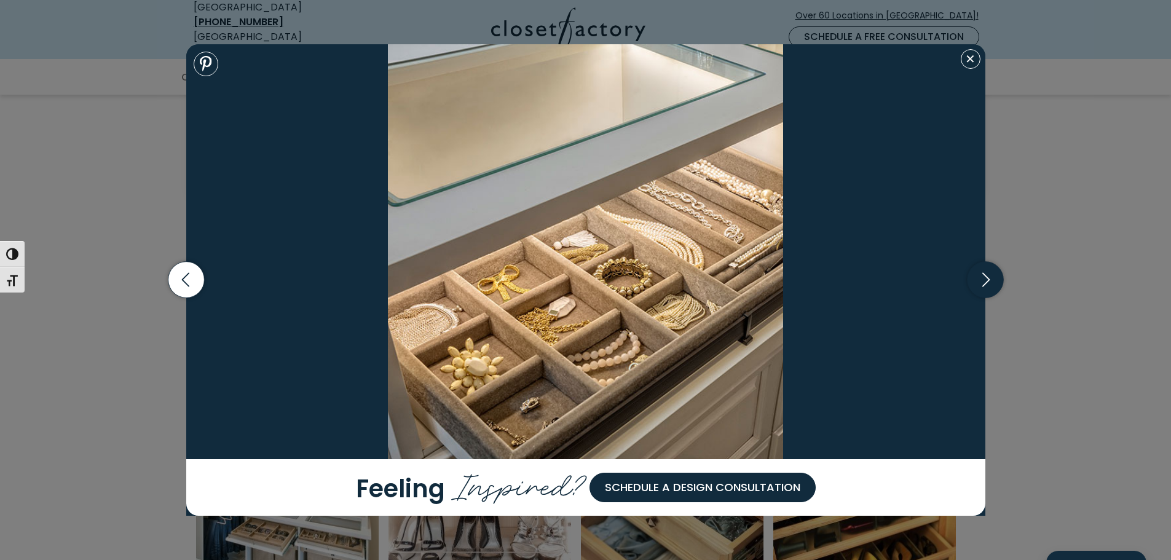
click at [983, 278] on icon "button" at bounding box center [985, 280] width 36 height 36
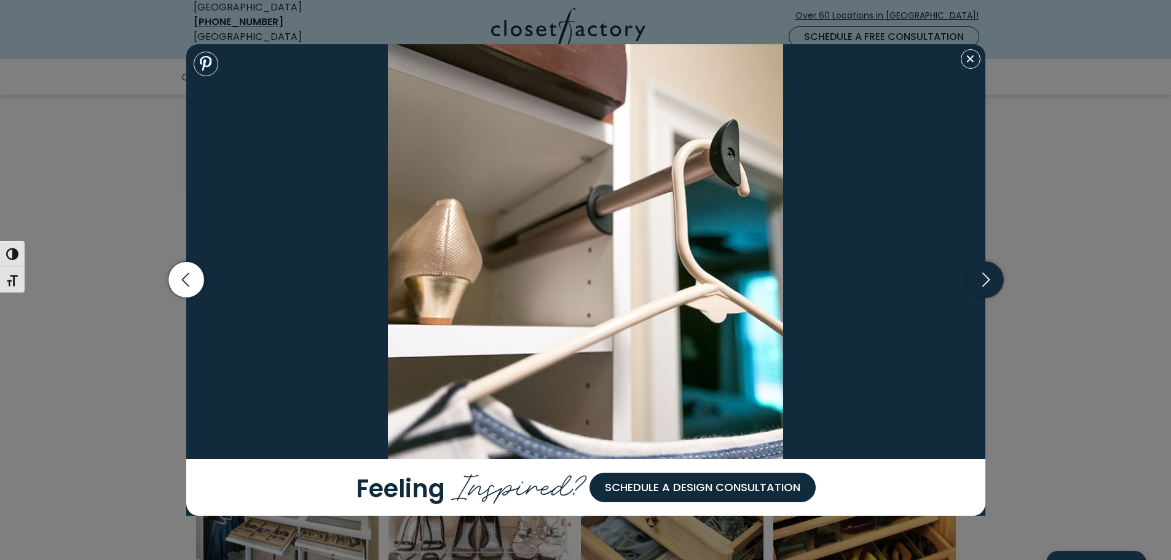
click at [983, 278] on icon "button" at bounding box center [985, 280] width 36 height 36
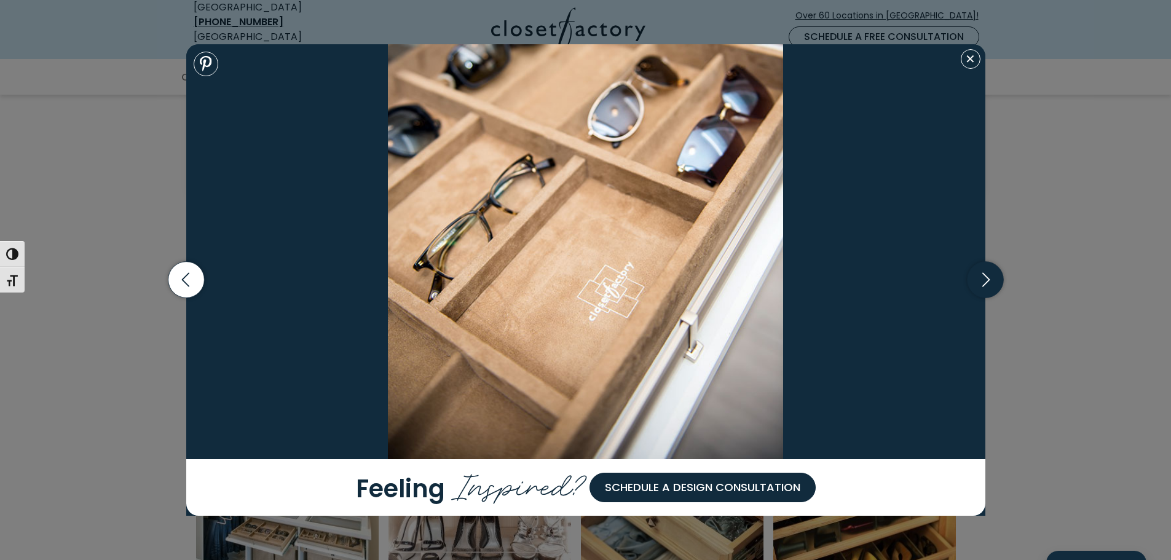
click at [983, 278] on icon "button" at bounding box center [985, 280] width 36 height 36
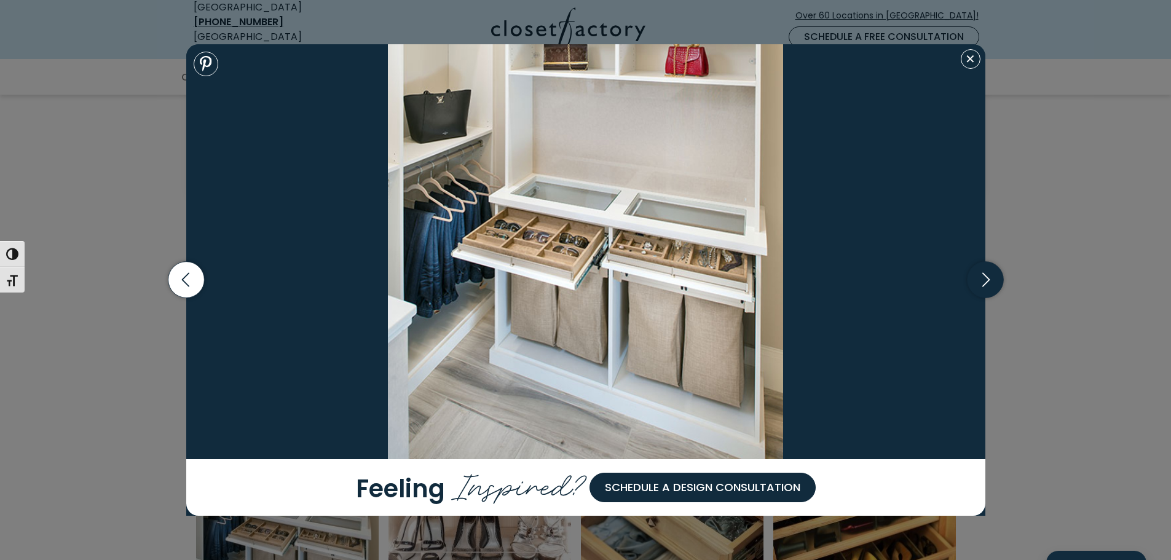
click at [983, 278] on icon "button" at bounding box center [985, 280] width 36 height 36
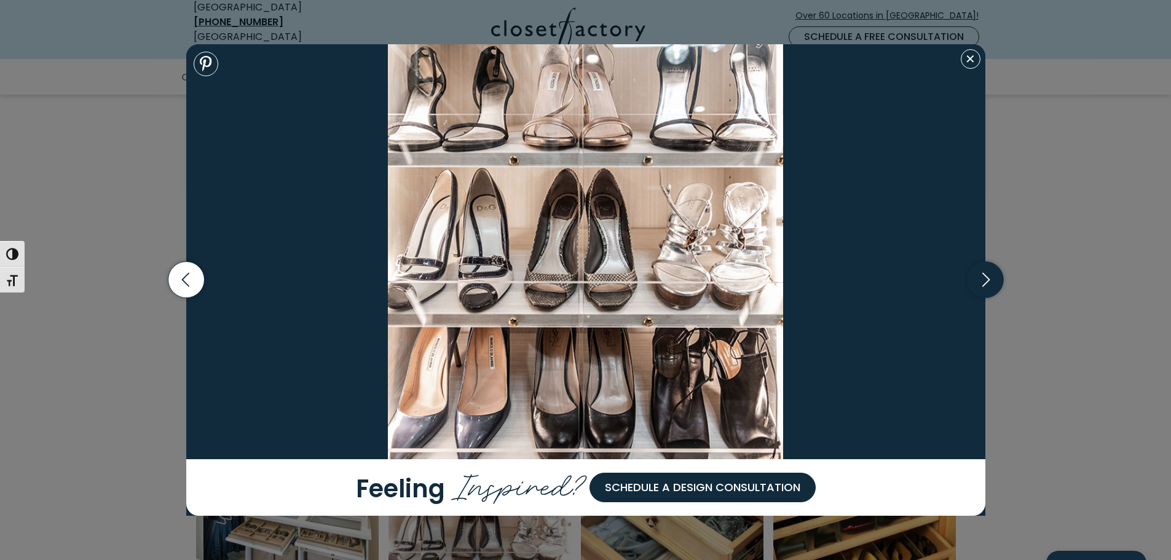
click at [983, 278] on icon "button" at bounding box center [985, 280] width 36 height 36
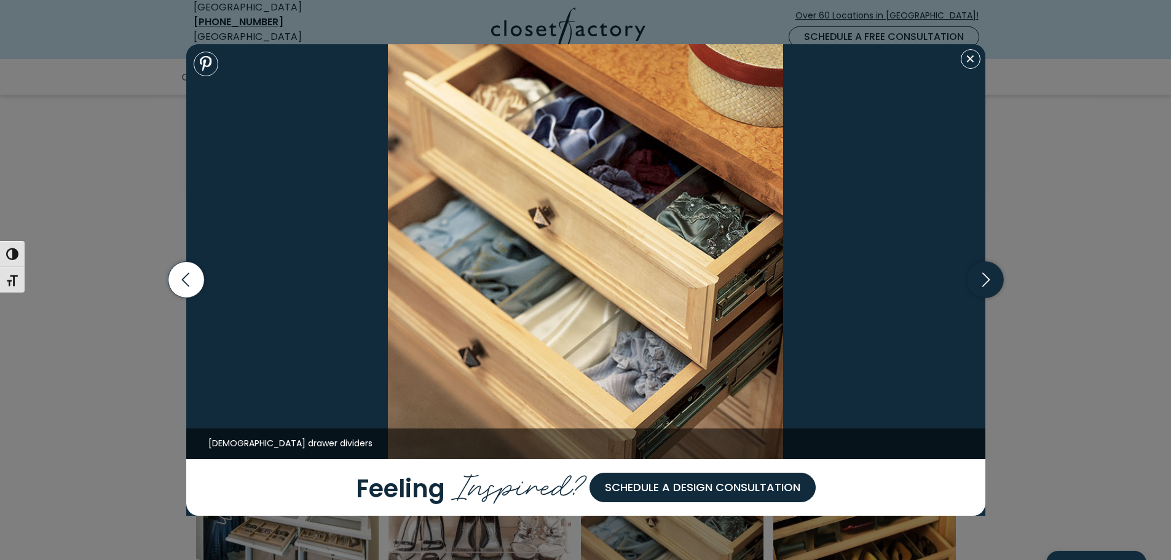
click at [983, 278] on icon "button" at bounding box center [985, 280] width 36 height 36
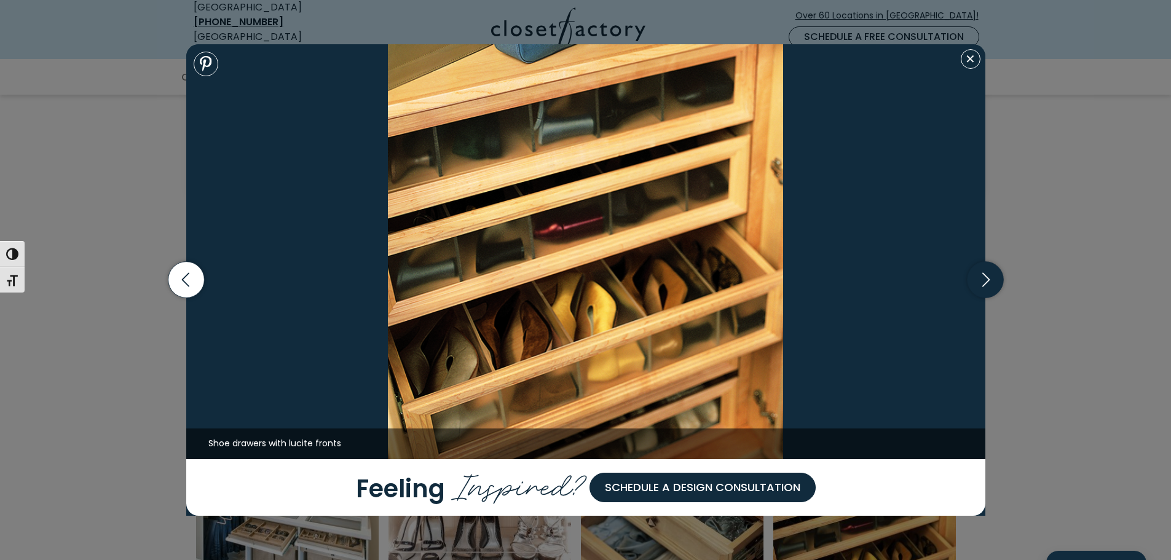
click at [983, 278] on icon "button" at bounding box center [985, 280] width 36 height 36
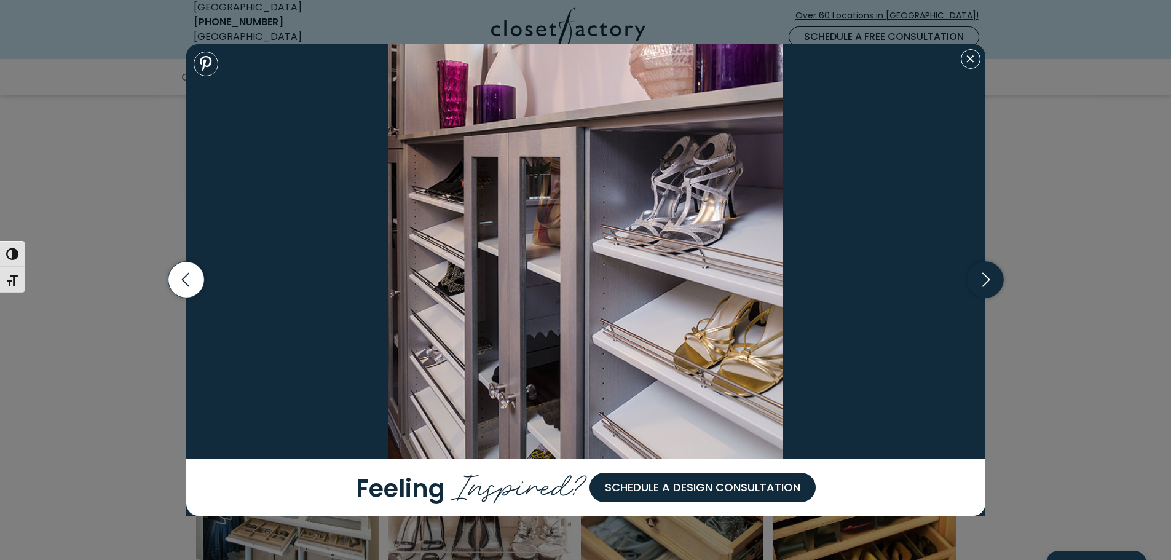
click at [983, 278] on icon "button" at bounding box center [985, 280] width 36 height 36
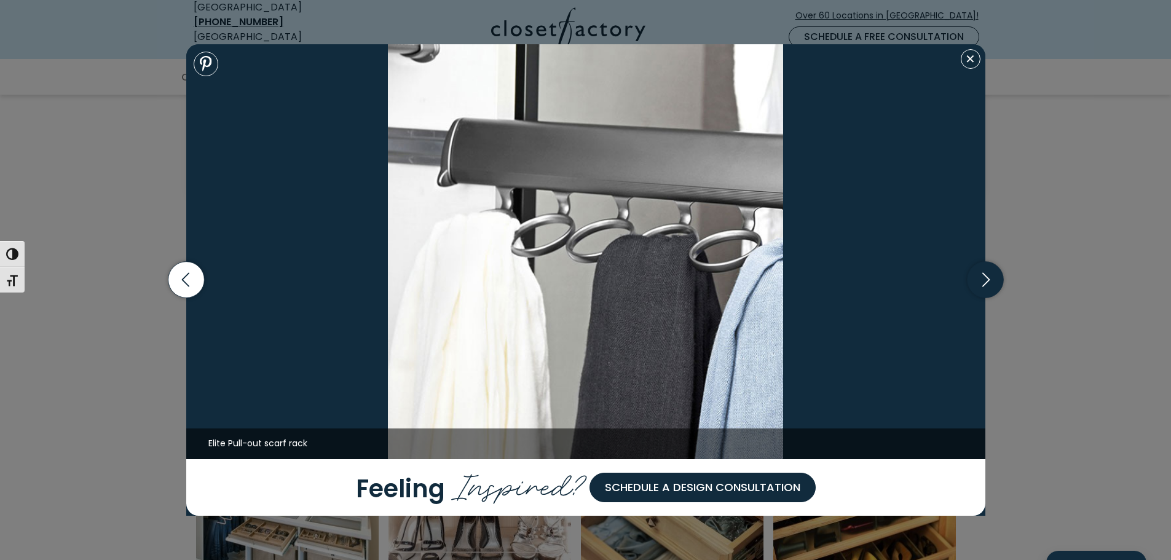
click at [983, 278] on icon "button" at bounding box center [985, 280] width 36 height 36
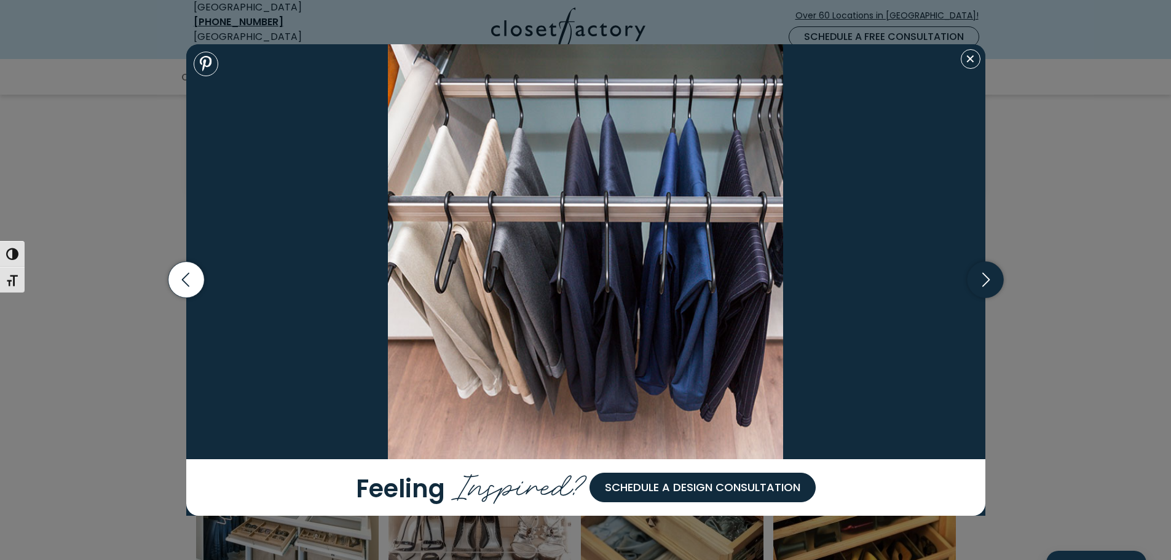
click at [983, 277] on icon "button" at bounding box center [985, 280] width 36 height 36
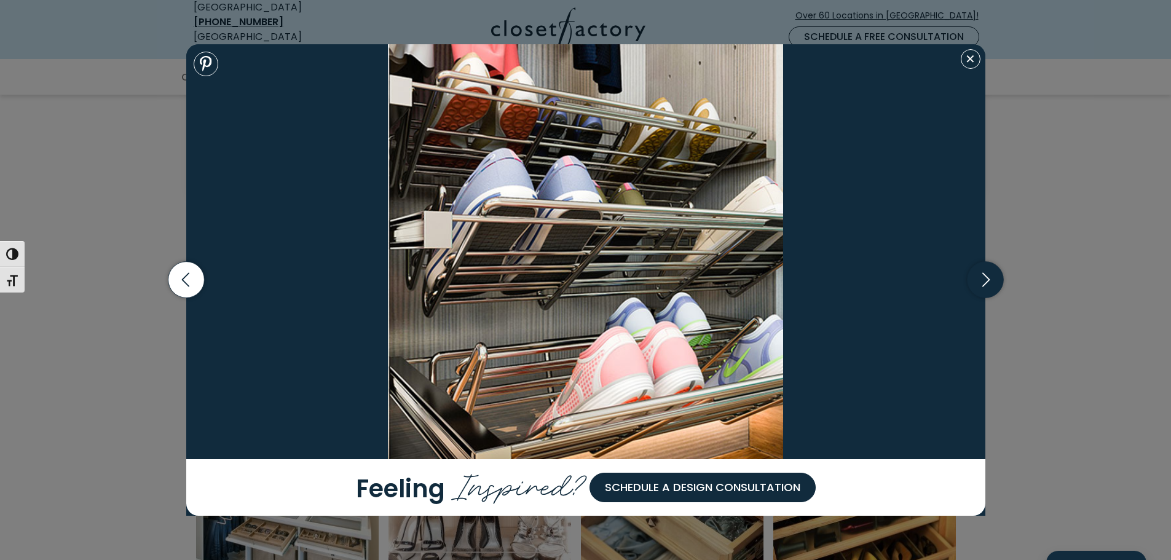
click at [983, 277] on icon "button" at bounding box center [985, 280] width 36 height 36
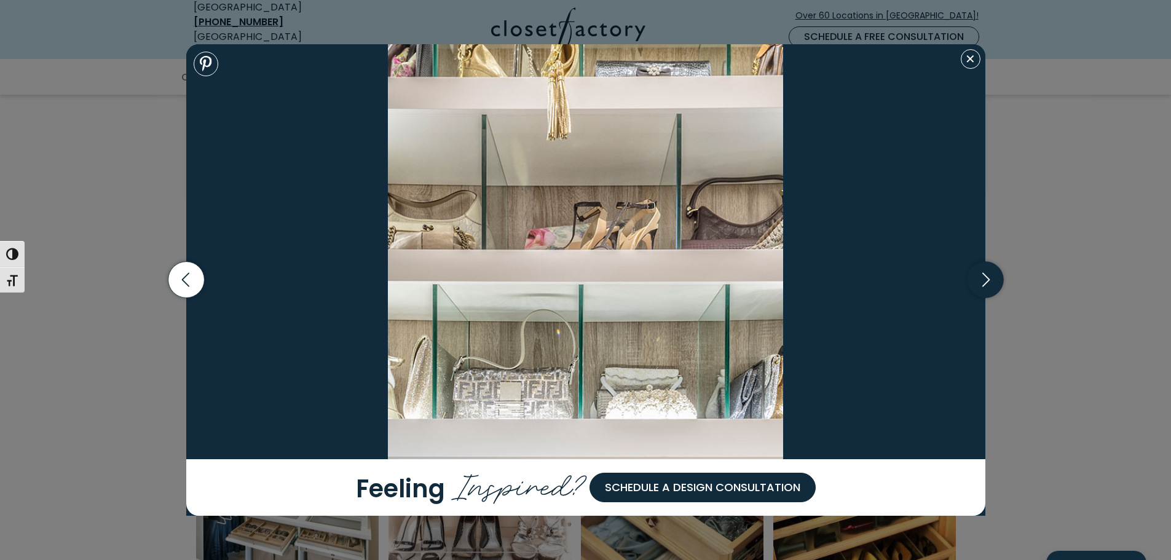
click at [983, 277] on icon "button" at bounding box center [985, 280] width 36 height 36
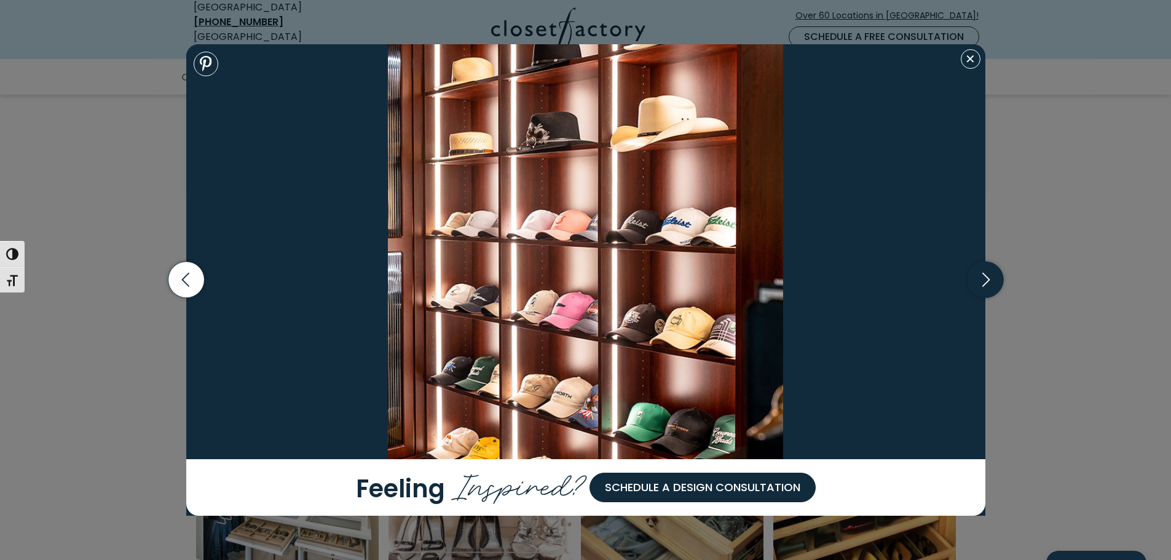
click at [983, 277] on icon "button" at bounding box center [985, 280] width 36 height 36
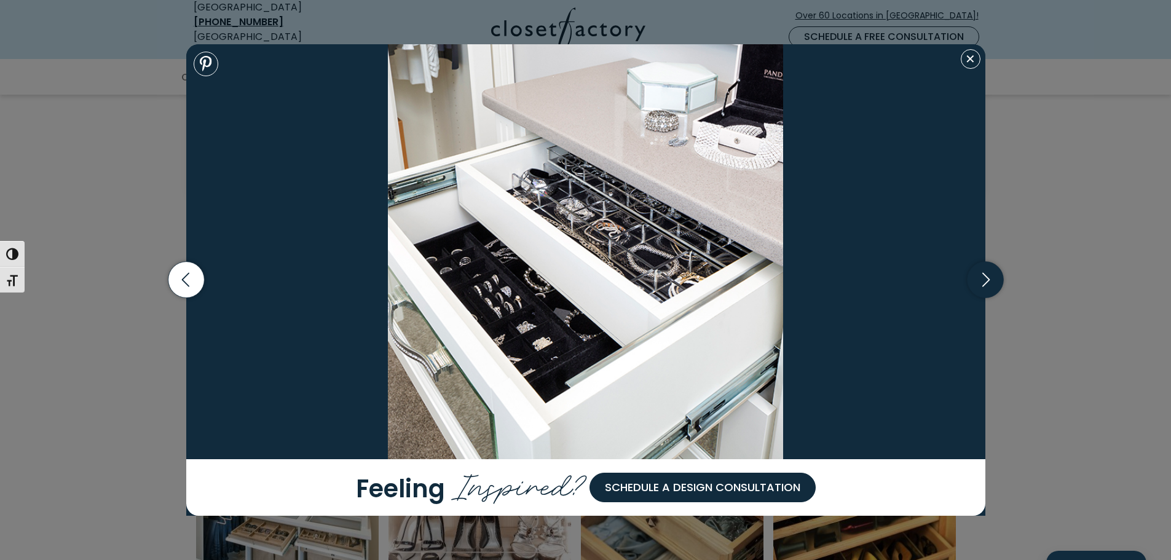
click at [983, 277] on icon "button" at bounding box center [985, 280] width 36 height 36
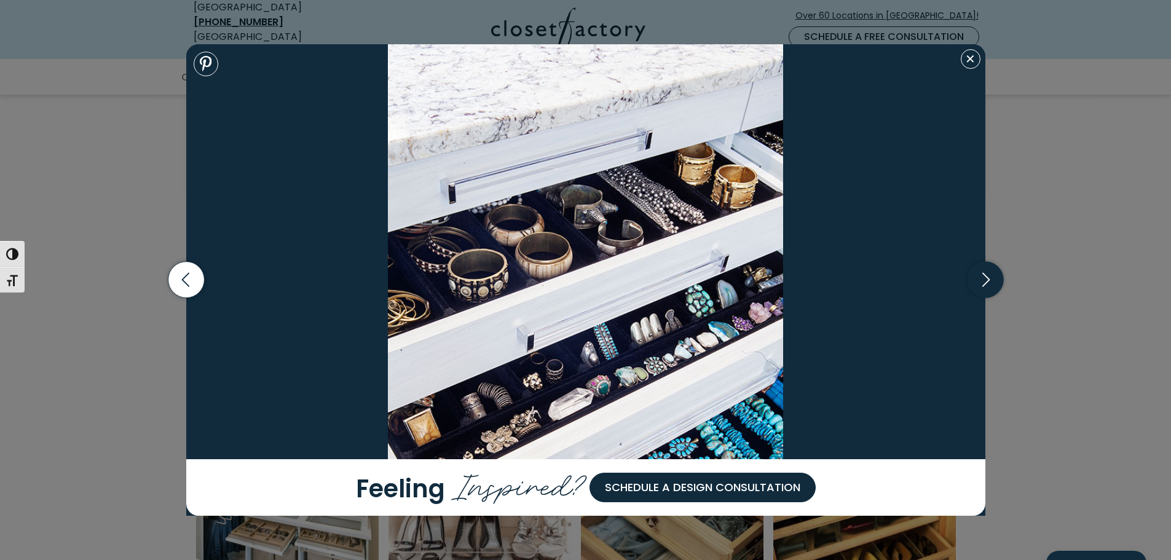
click at [983, 277] on icon "button" at bounding box center [985, 280] width 36 height 36
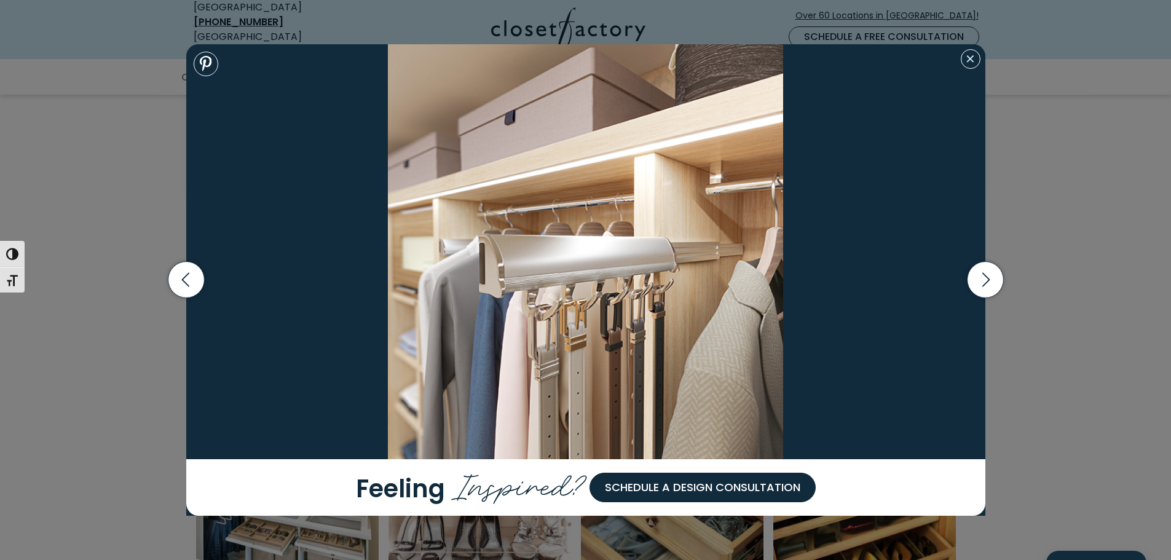
click at [974, 58] on button "Close modal" at bounding box center [971, 59] width 20 height 20
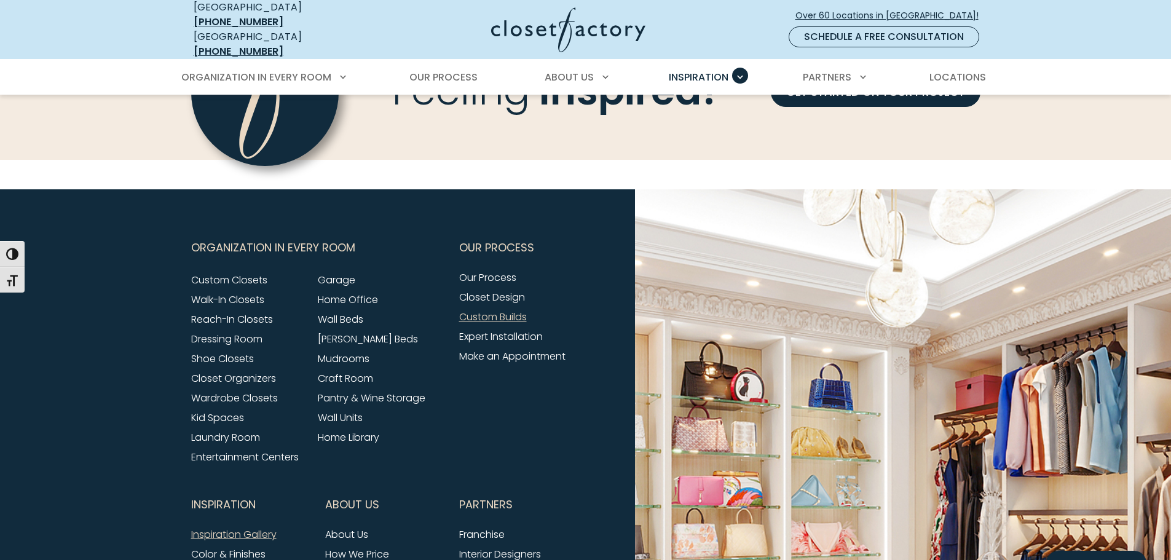
scroll to position [1345, 0]
click at [218, 292] on link "Walk-In Closets" at bounding box center [227, 299] width 73 height 14
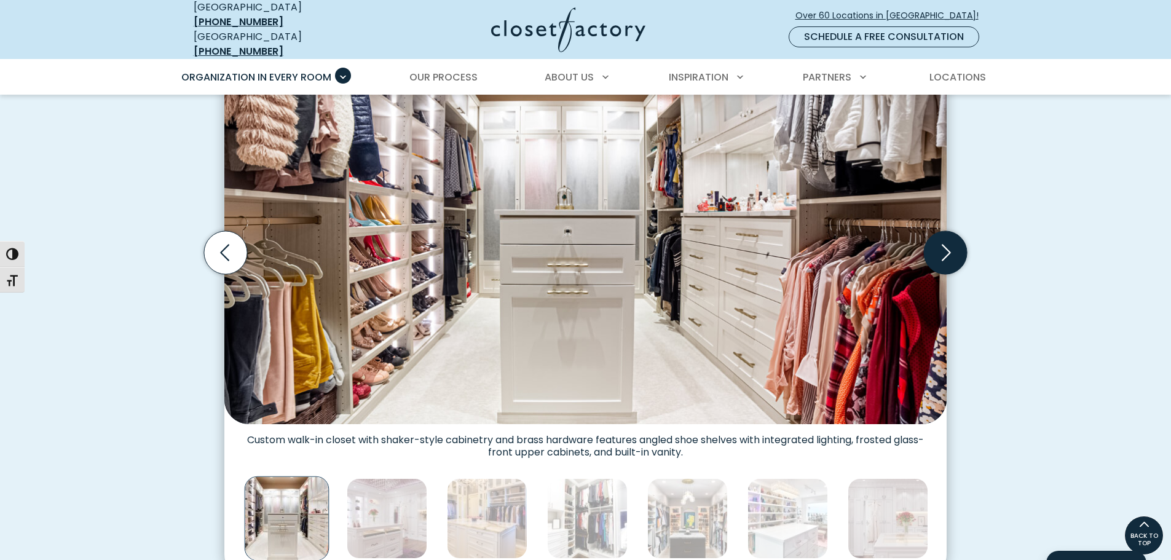
click at [945, 245] on icon "Next slide" at bounding box center [945, 252] width 43 height 43
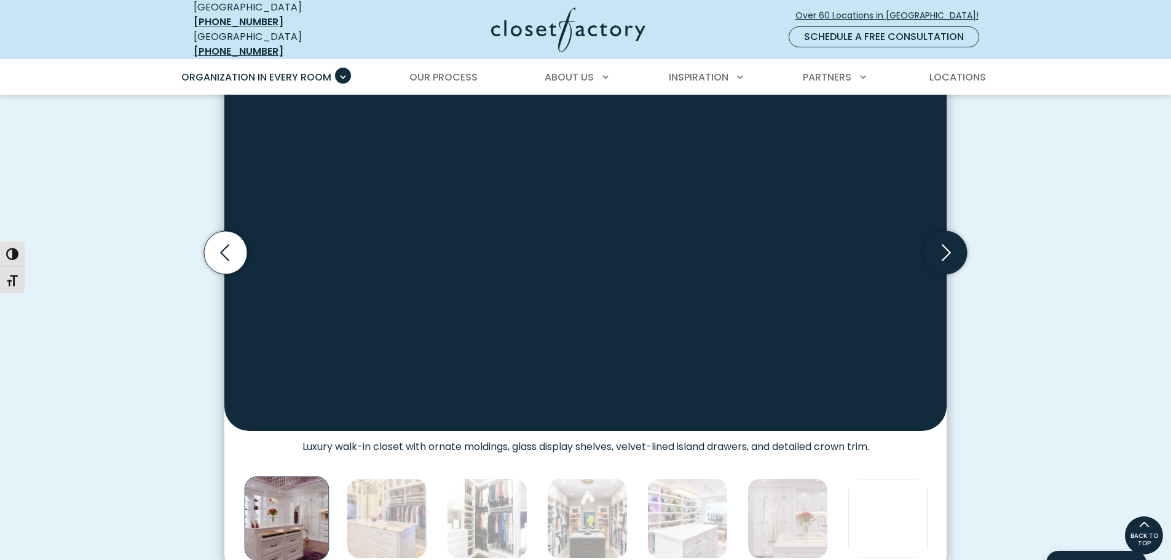
scroll to position [411, 0]
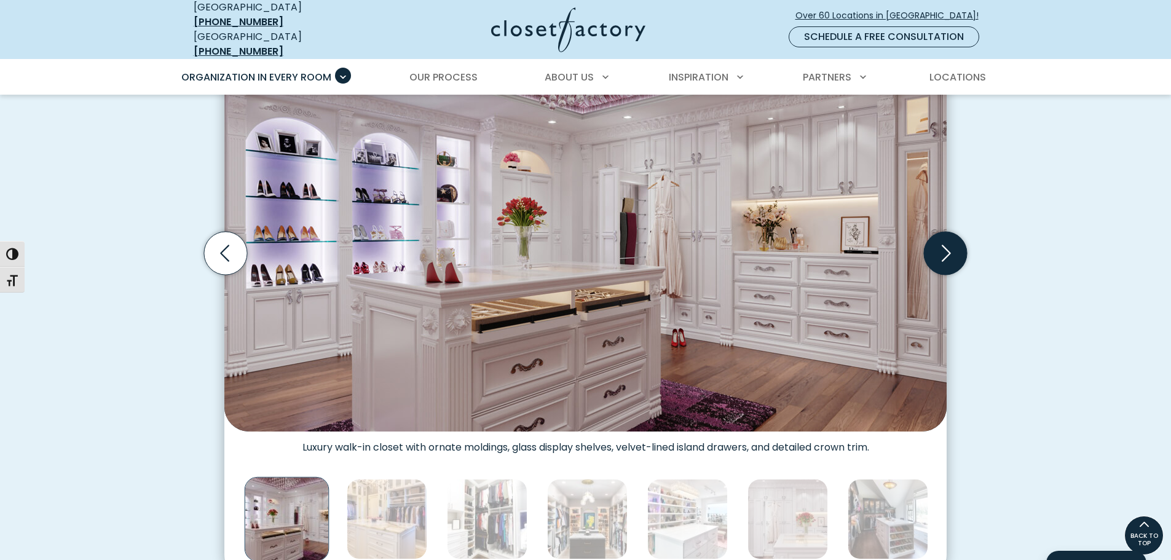
click at [945, 245] on icon "Next slide" at bounding box center [945, 253] width 43 height 43
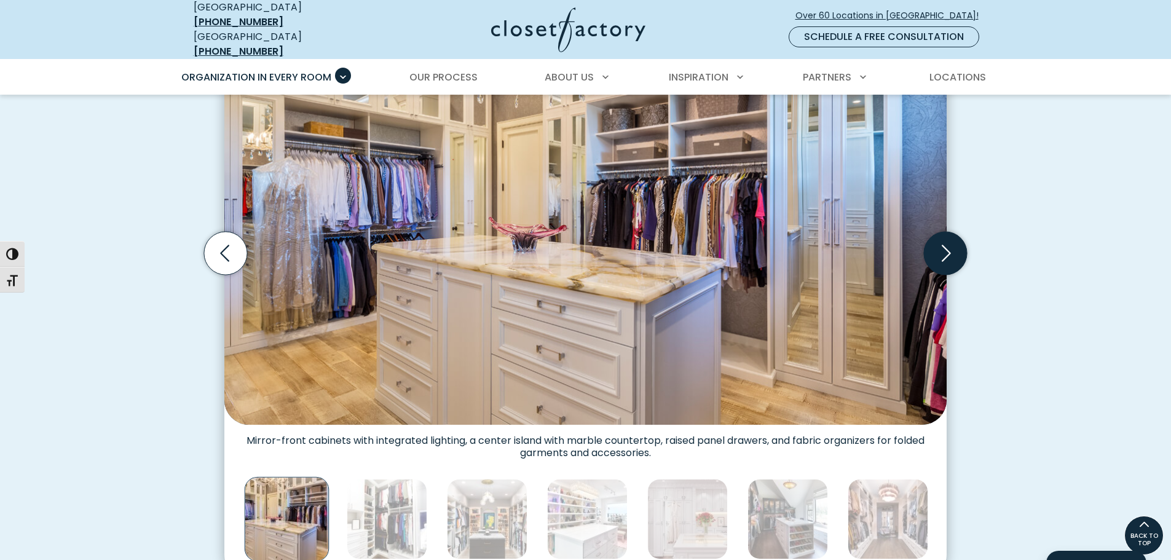
click at [945, 245] on icon "Next slide" at bounding box center [945, 253] width 43 height 43
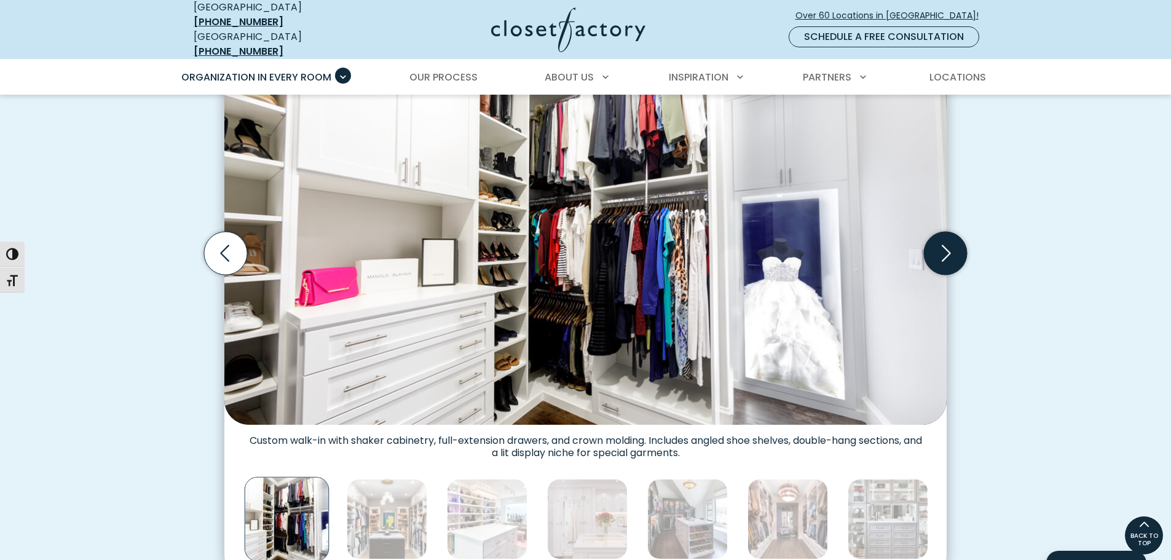
click at [945, 245] on icon "Next slide" at bounding box center [945, 253] width 43 height 43
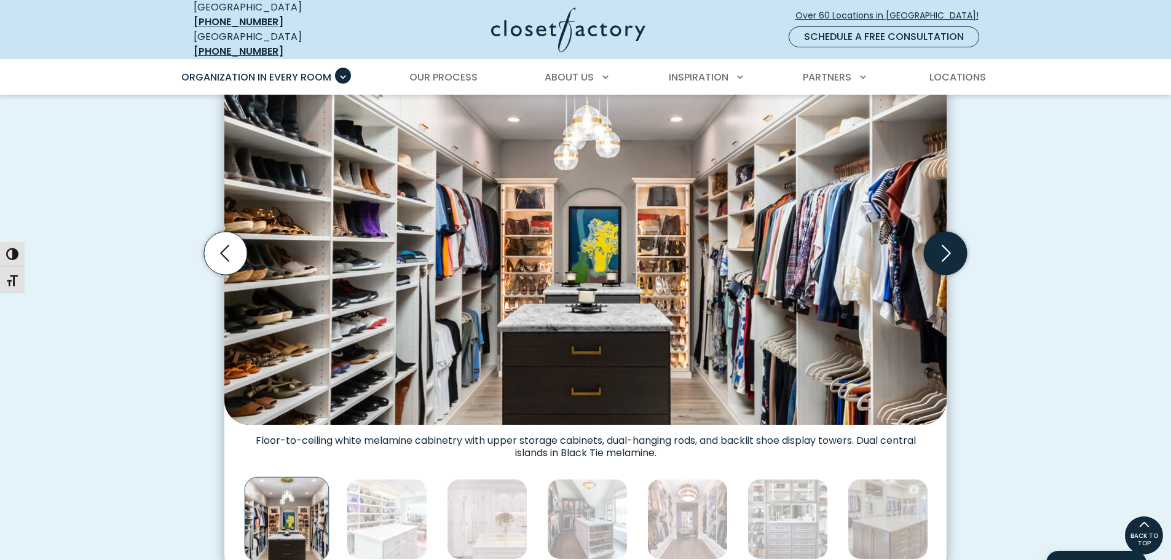
click at [945, 245] on icon "Next slide" at bounding box center [945, 253] width 43 height 43
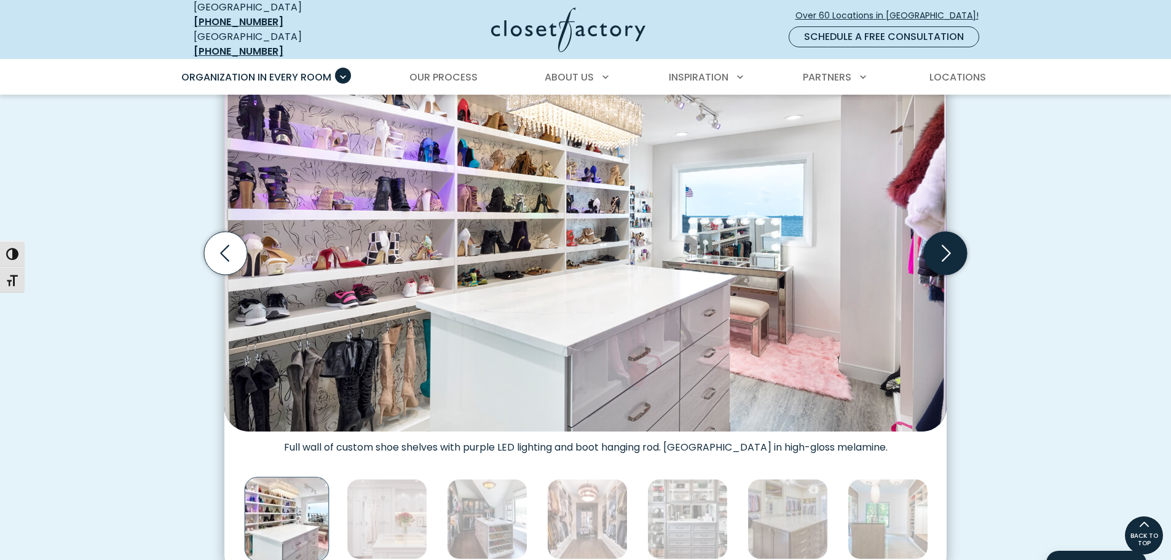
click at [945, 245] on icon "Next slide" at bounding box center [945, 253] width 43 height 43
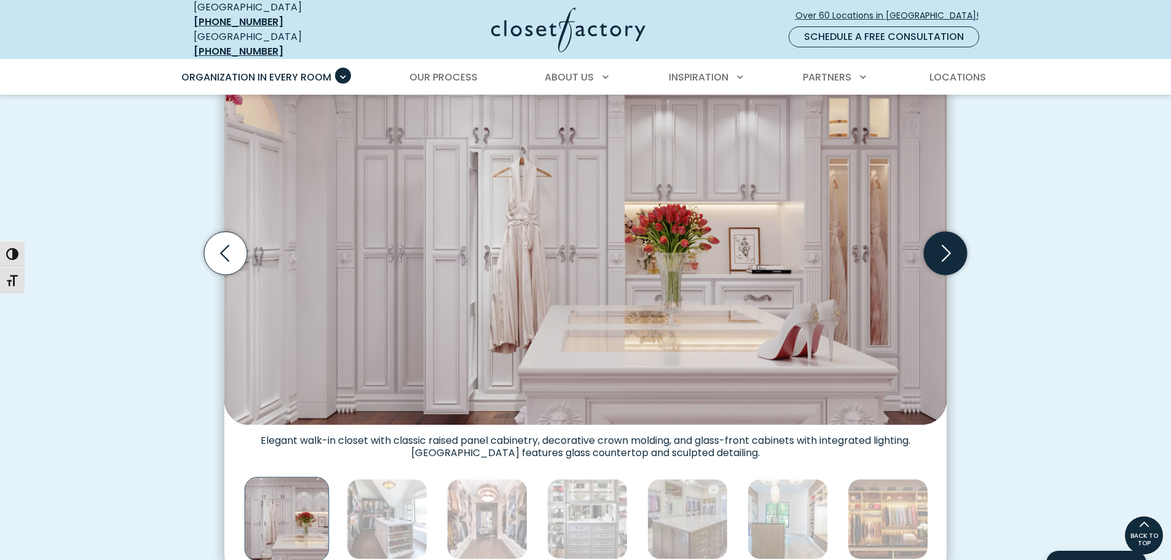
click at [945, 245] on icon "Next slide" at bounding box center [945, 253] width 43 height 43
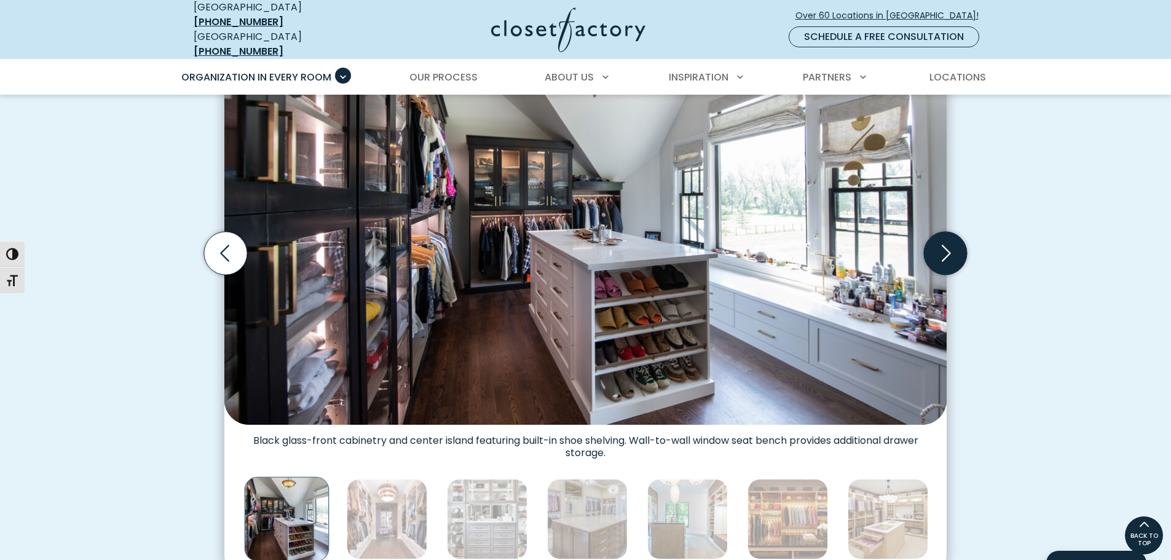
click at [945, 245] on icon "Next slide" at bounding box center [945, 253] width 43 height 43
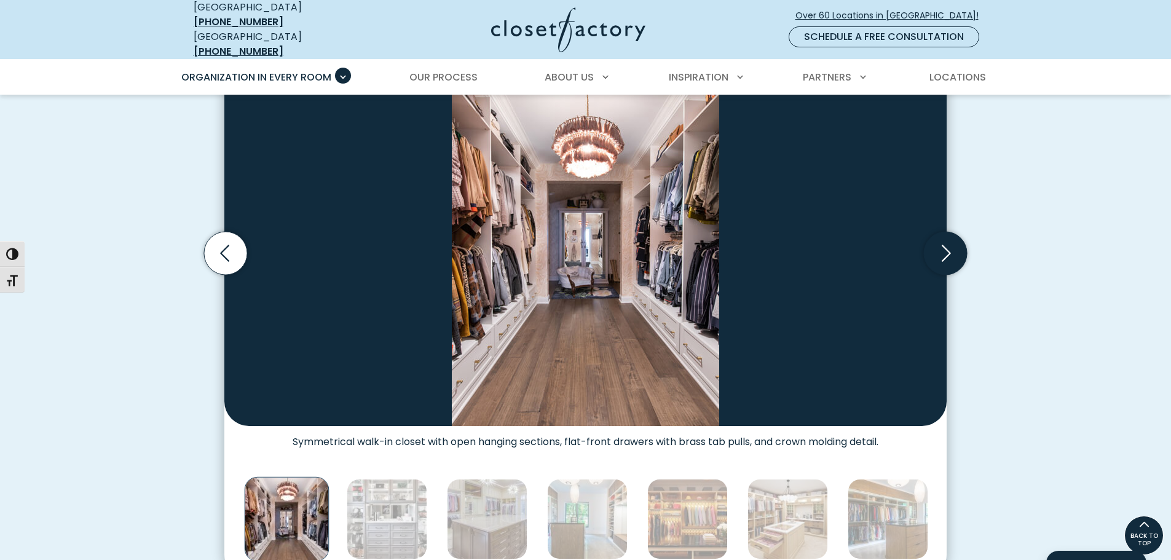
click at [945, 245] on icon "Next slide" at bounding box center [945, 253] width 43 height 43
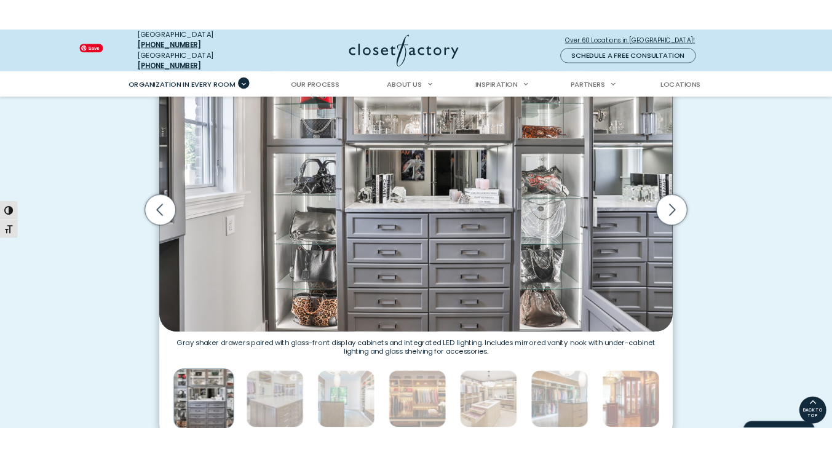
scroll to position [437, 0]
